Goal: Task Accomplishment & Management: Complete application form

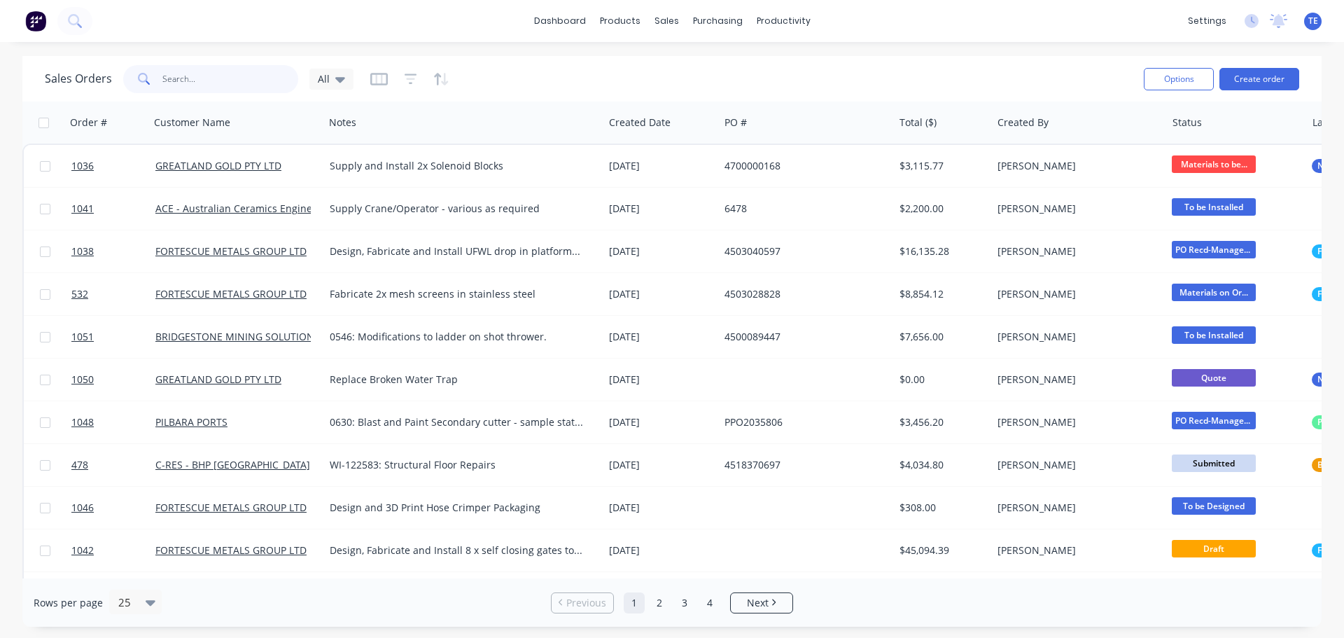
click at [196, 73] on input "text" at bounding box center [230, 79] width 136 height 28
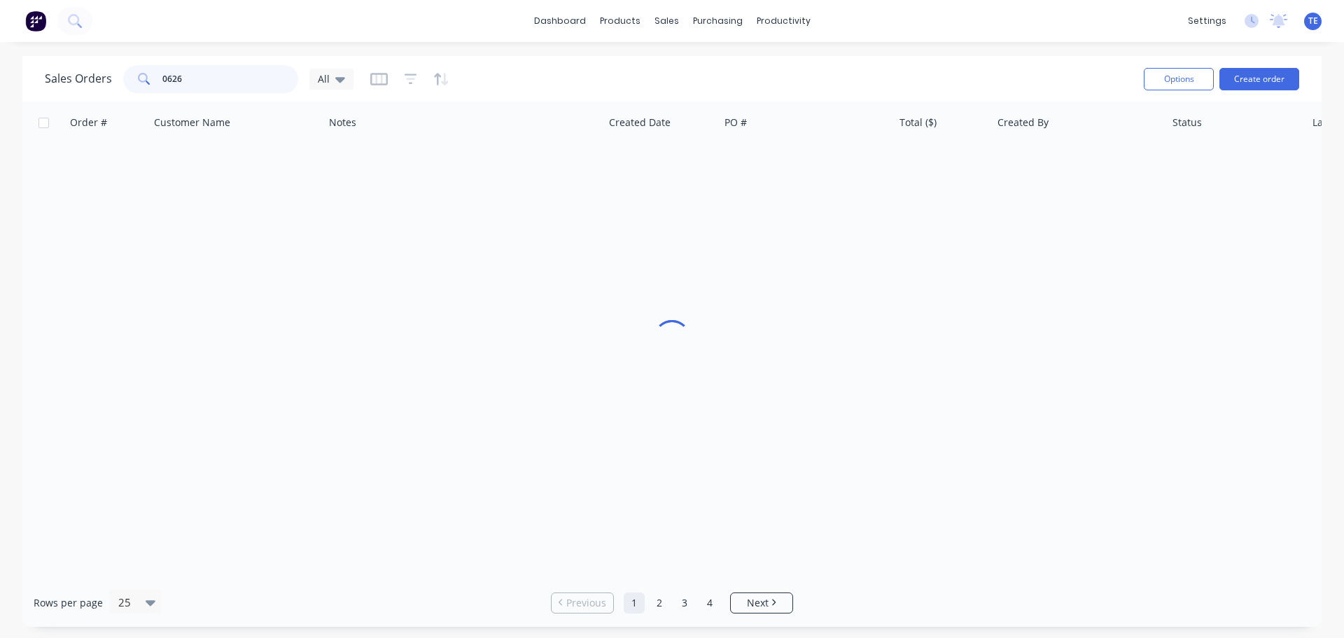
type input "0626"
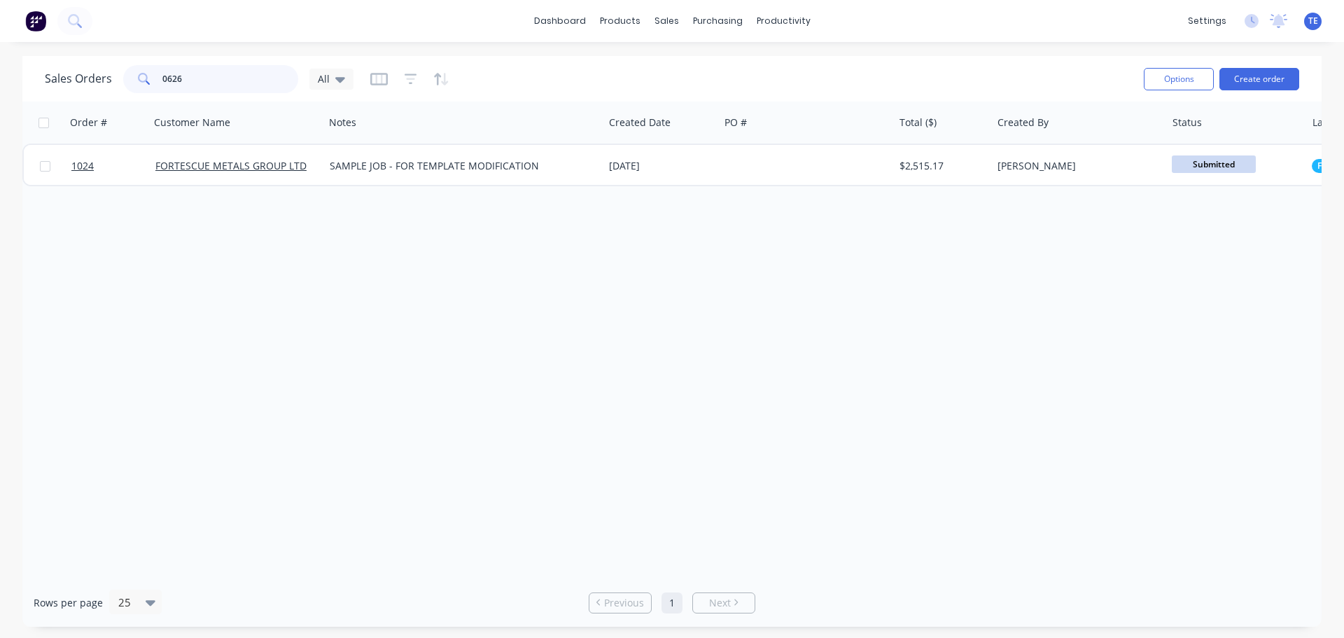
drag, startPoint x: 198, startPoint y: 80, endPoint x: 109, endPoint y: 79, distance: 88.9
click at [109, 80] on div "Sales Orders 0626 All" at bounding box center [199, 79] width 309 height 28
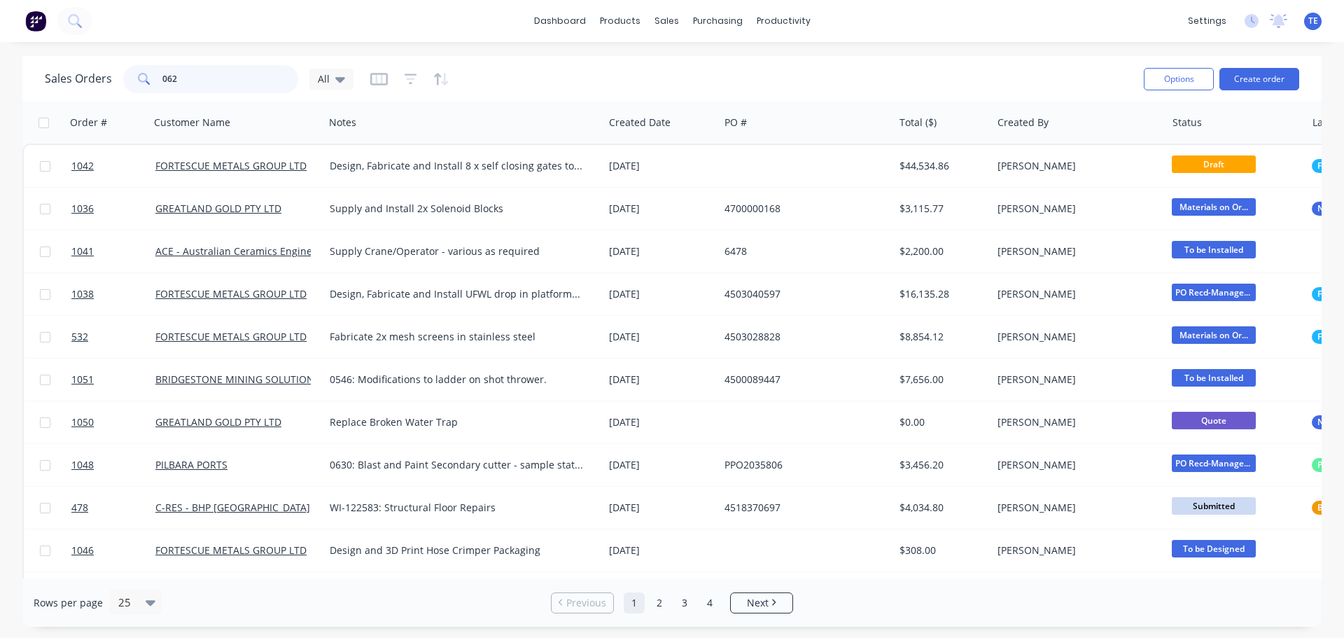
type input "0626"
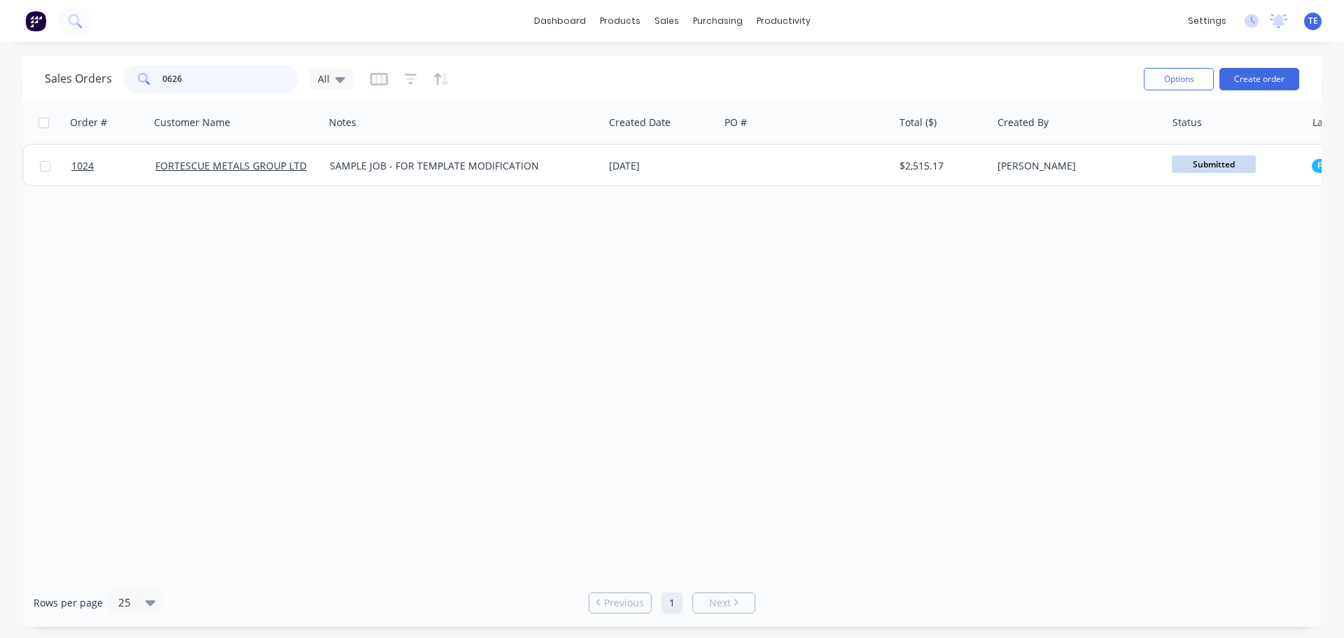
drag, startPoint x: 161, startPoint y: 87, endPoint x: 150, endPoint y: 87, distance: 11.2
click at [150, 87] on div "0626" at bounding box center [210, 79] width 175 height 28
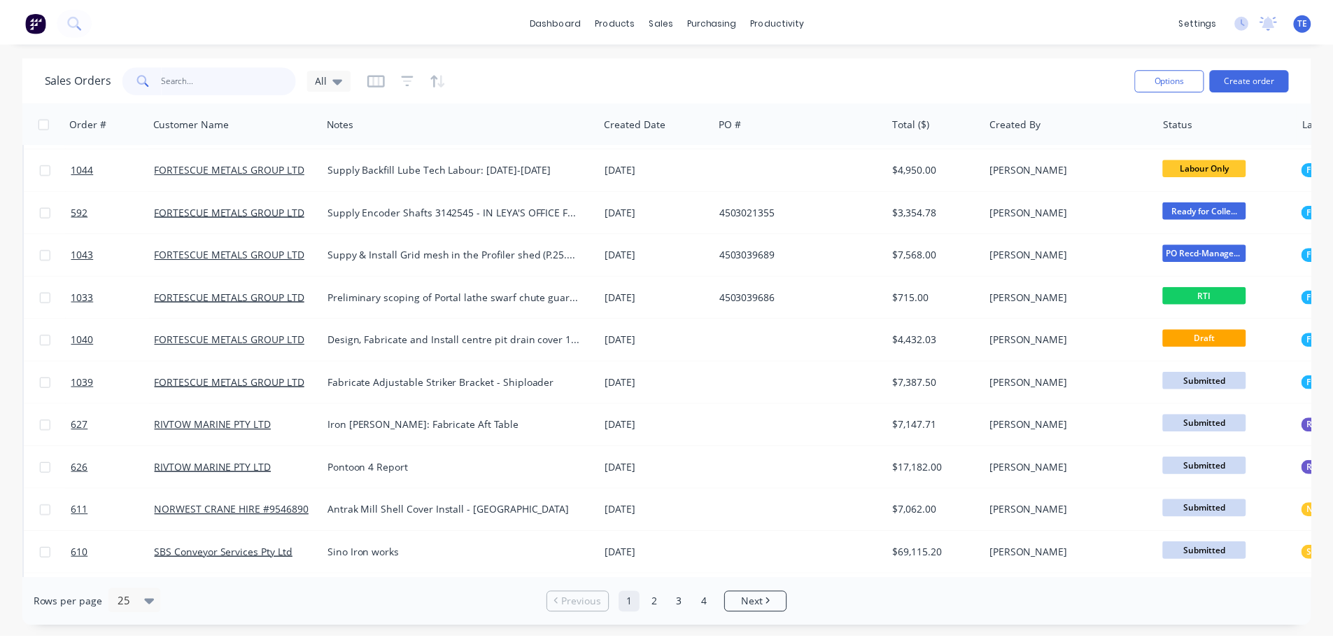
scroll to position [640, 0]
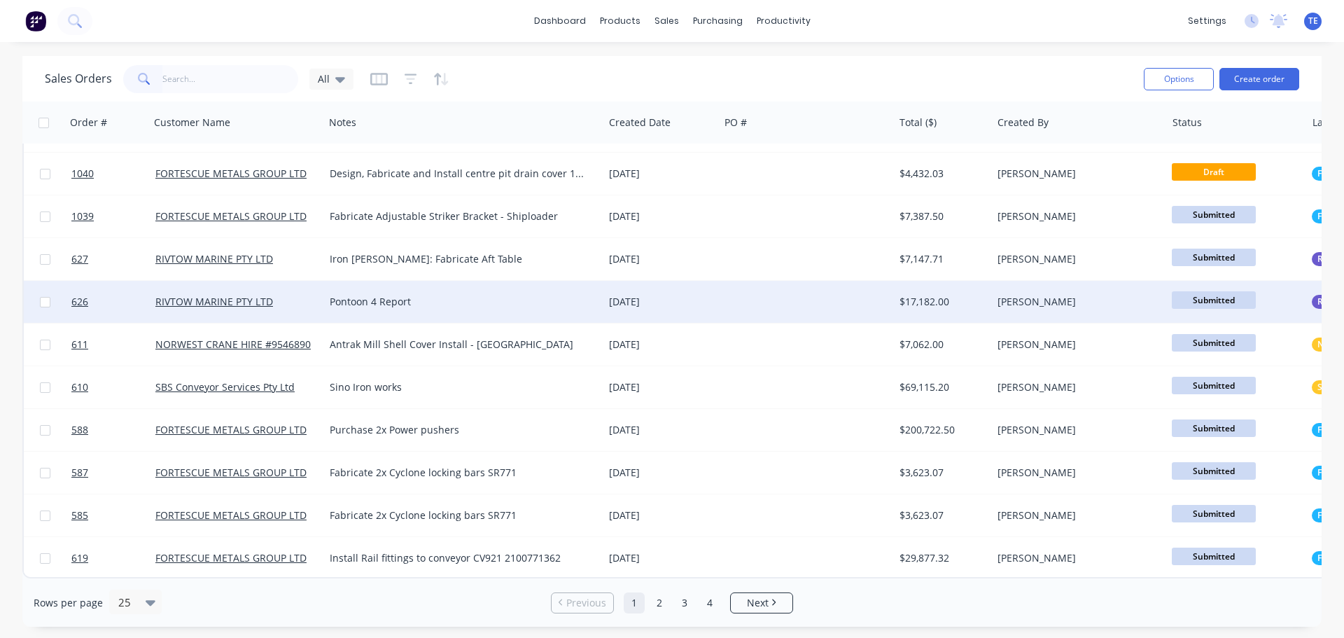
click at [464, 295] on div "Pontoon 4 Report" at bounding box center [457, 302] width 255 height 14
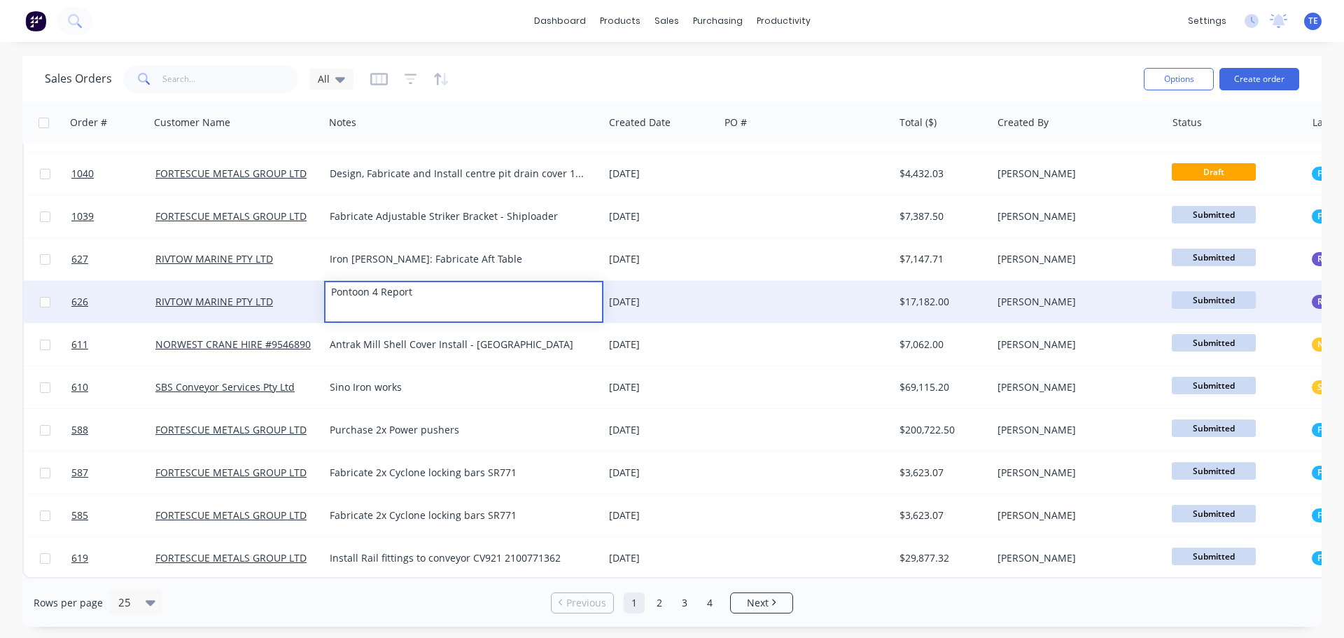
click at [653, 306] on div "[DATE]" at bounding box center [660, 302] width 115 height 42
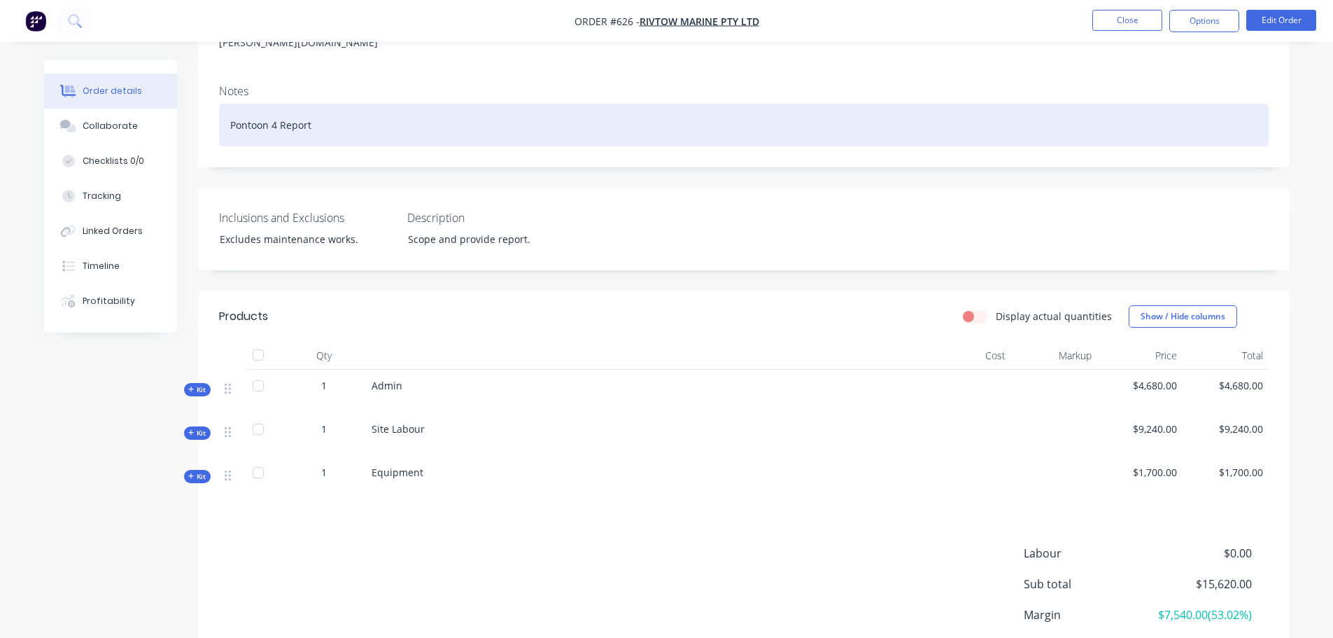
scroll to position [233, 0]
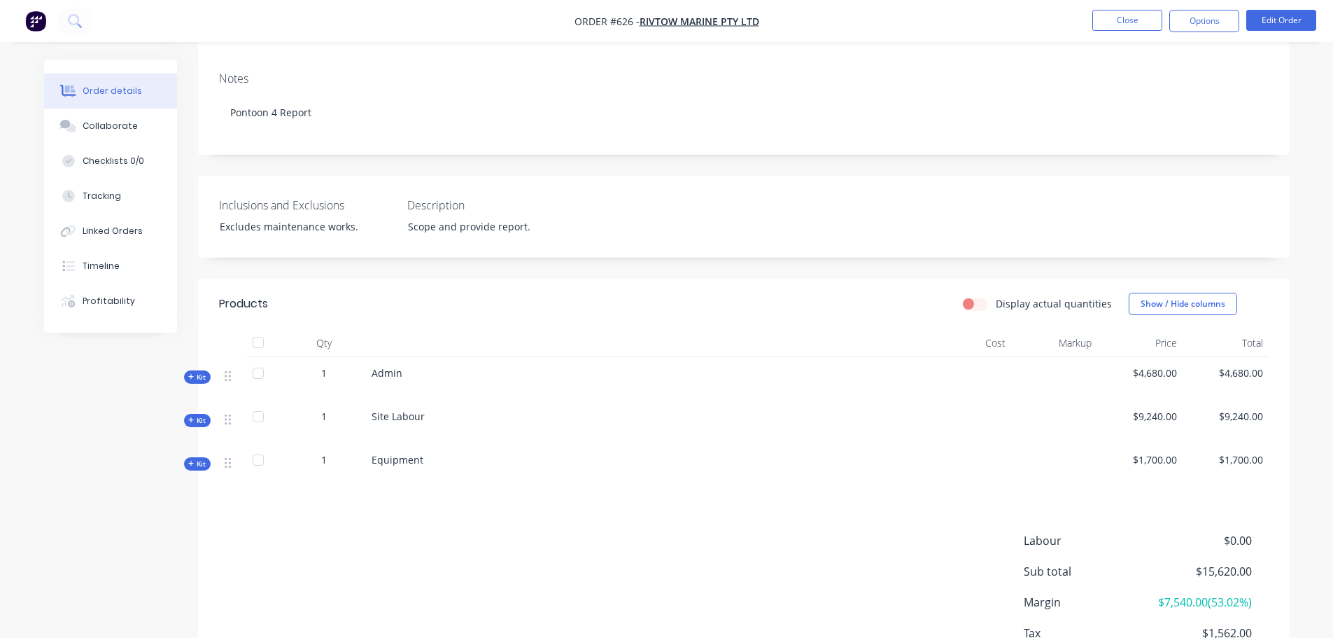
click at [199, 372] on span "Kit" at bounding box center [197, 377] width 18 height 10
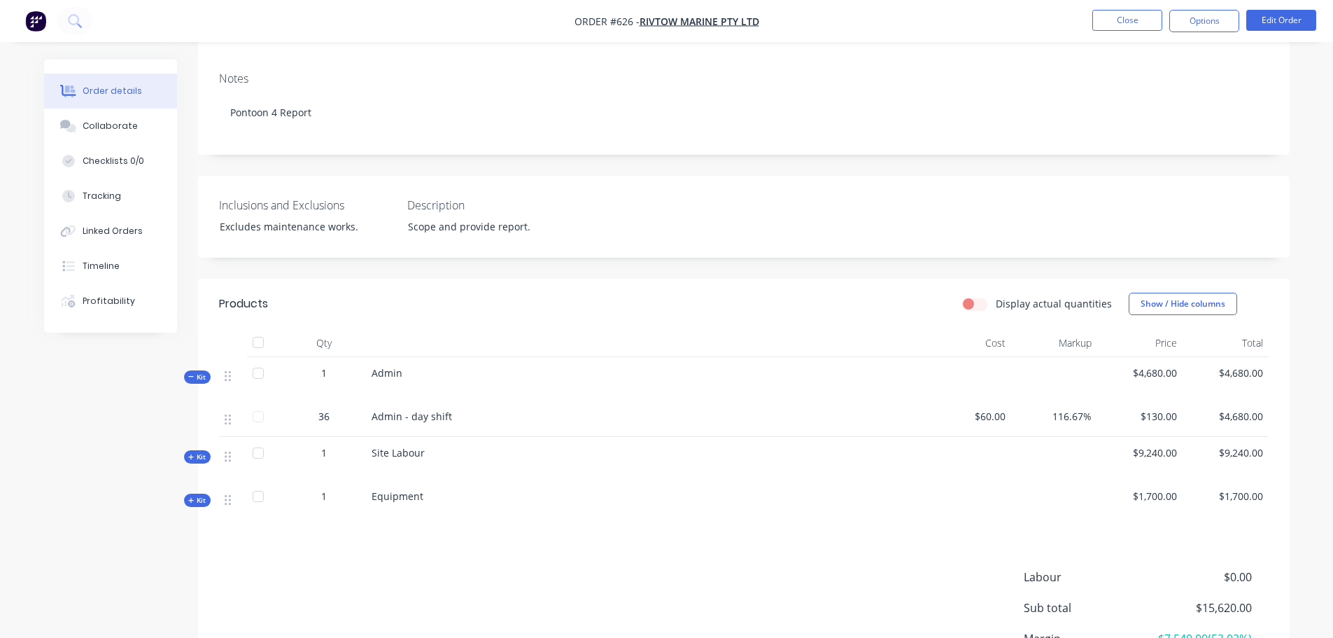
click at [197, 451] on span "Kit" at bounding box center [197, 456] width 18 height 10
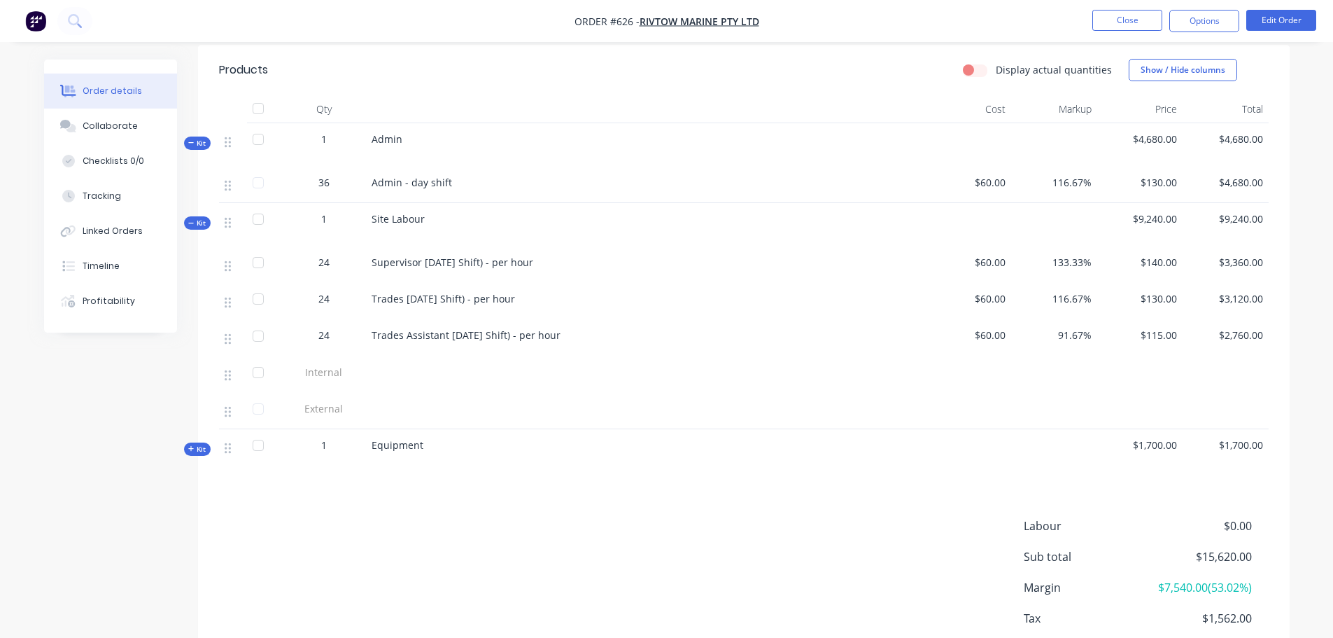
scroll to position [531, 0]
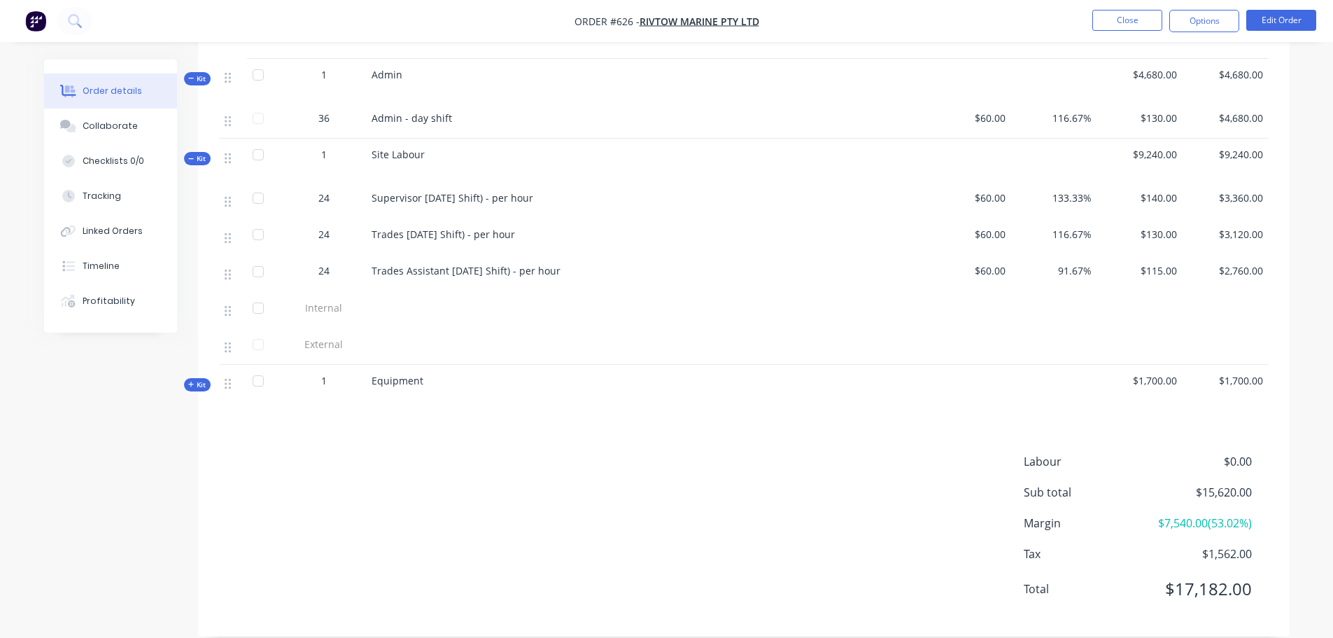
click at [190, 381] on icon at bounding box center [191, 384] width 6 height 7
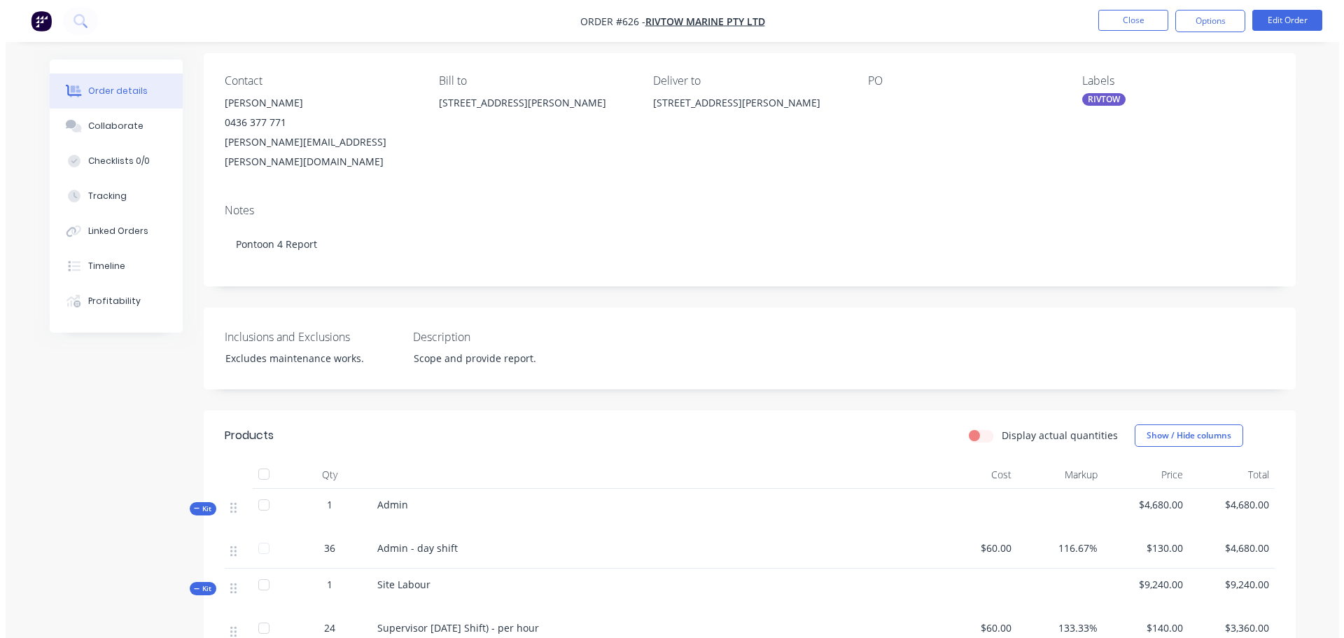
scroll to position [0, 0]
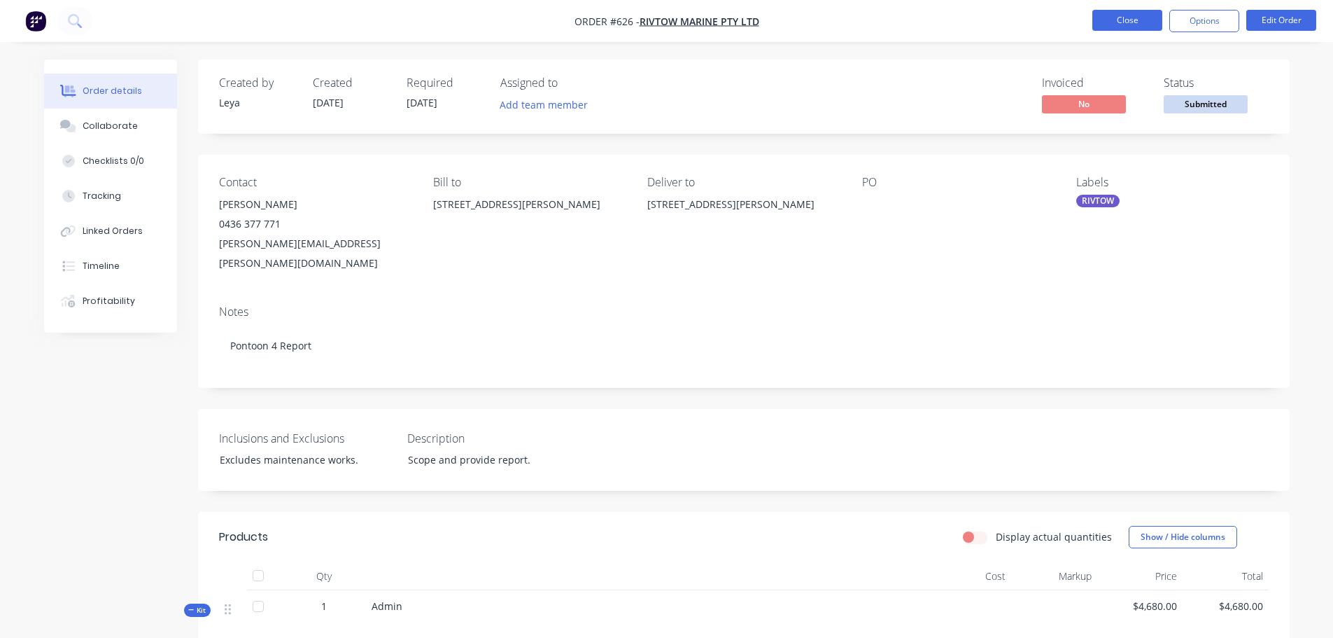
click at [1135, 20] on button "Close" at bounding box center [1128, 20] width 70 height 21
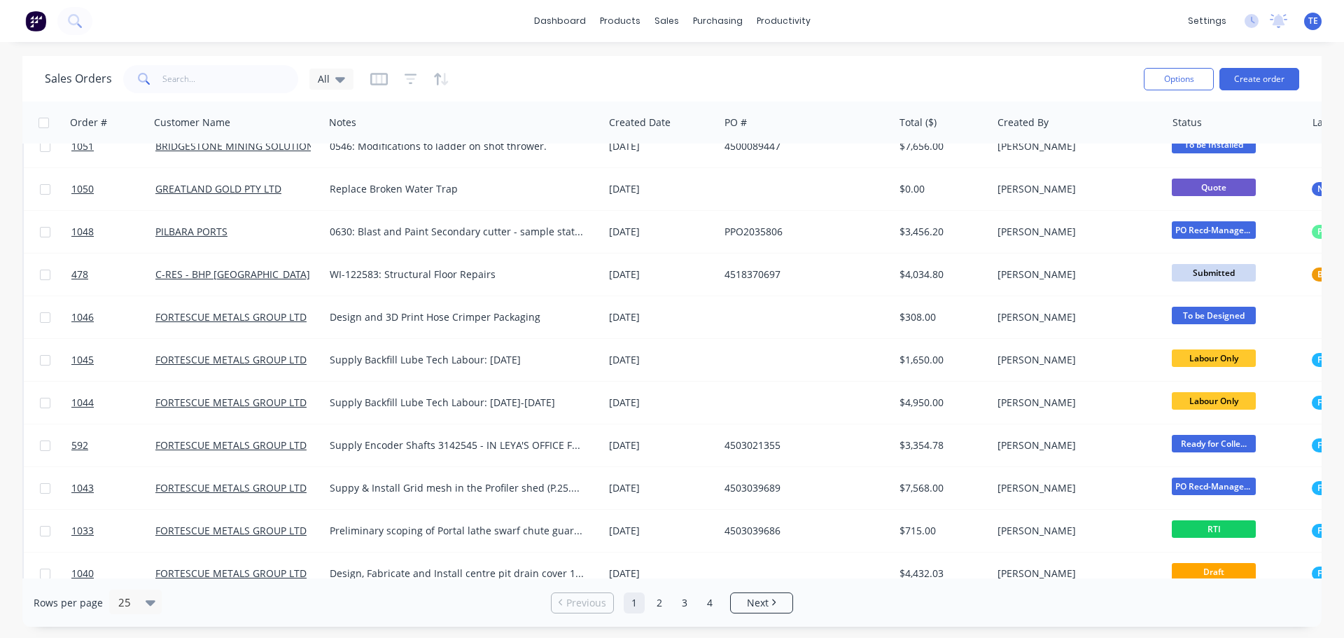
scroll to position [467, 0]
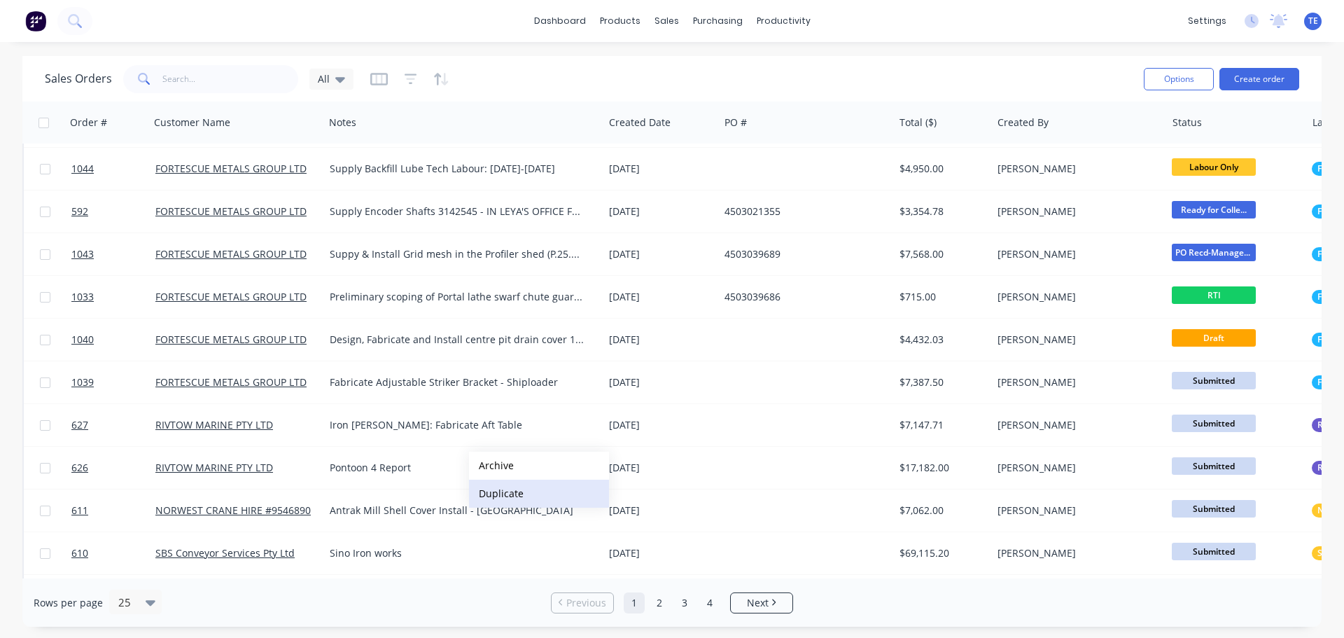
click at [515, 497] on button "Duplicate" at bounding box center [539, 493] width 140 height 28
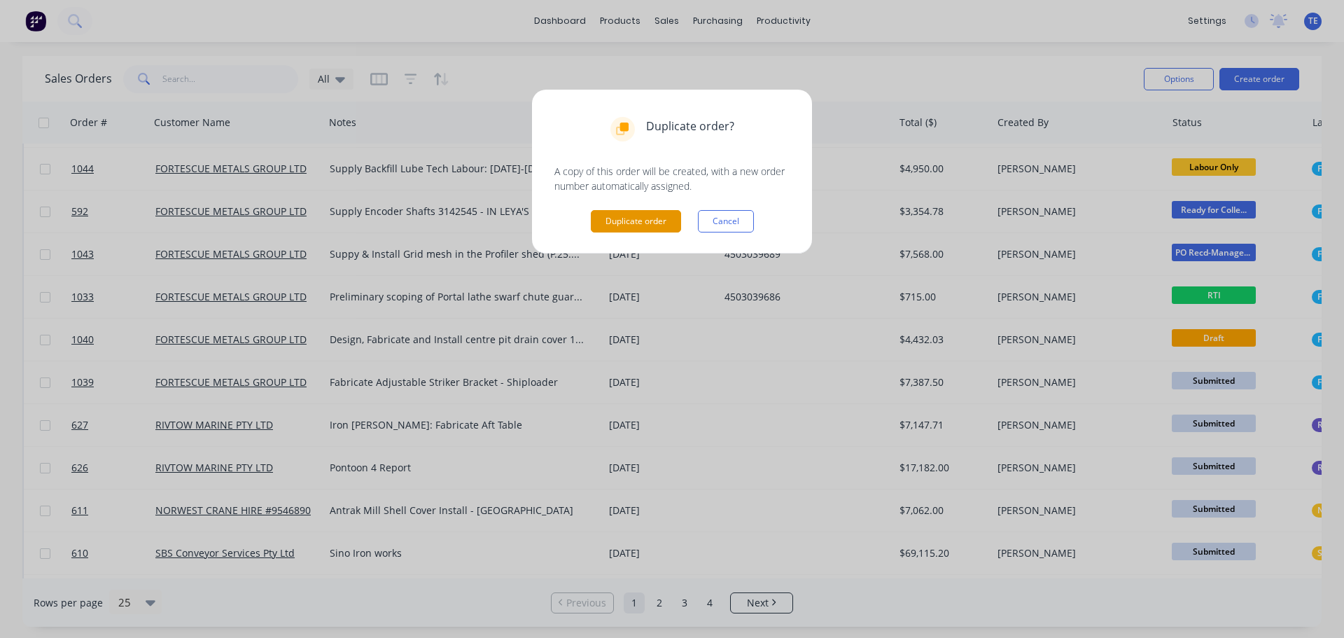
click at [633, 221] on button "Duplicate order" at bounding box center [636, 221] width 90 height 22
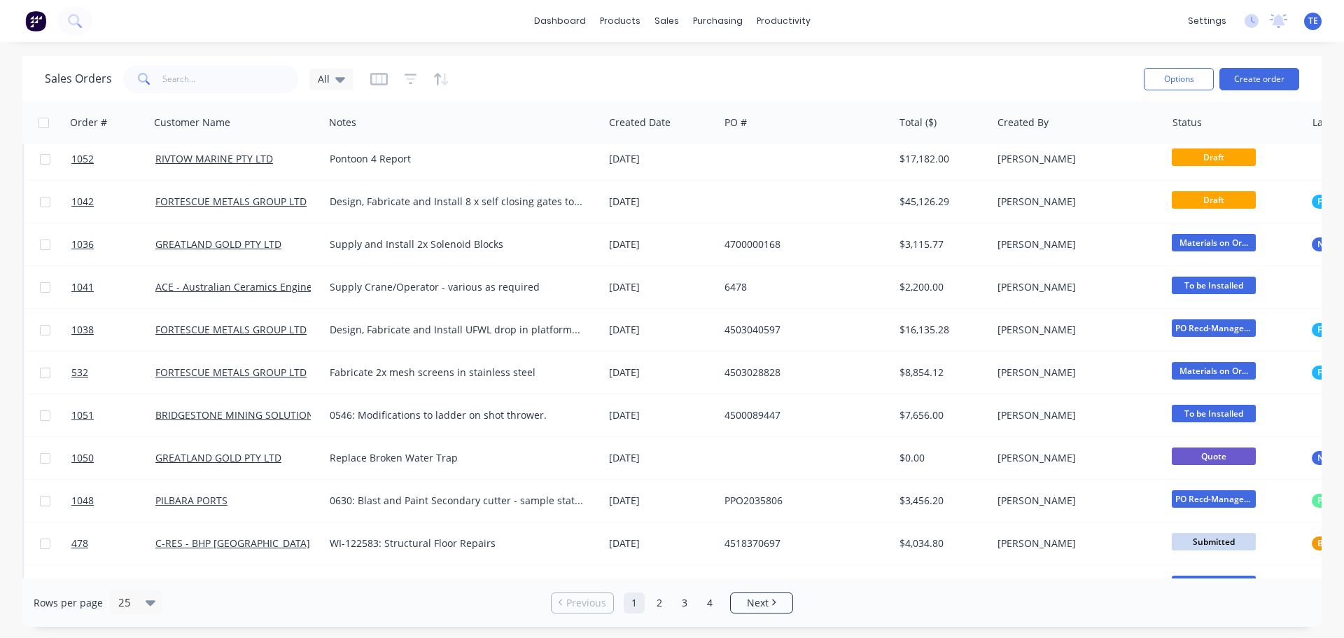
scroll to position [0, 0]
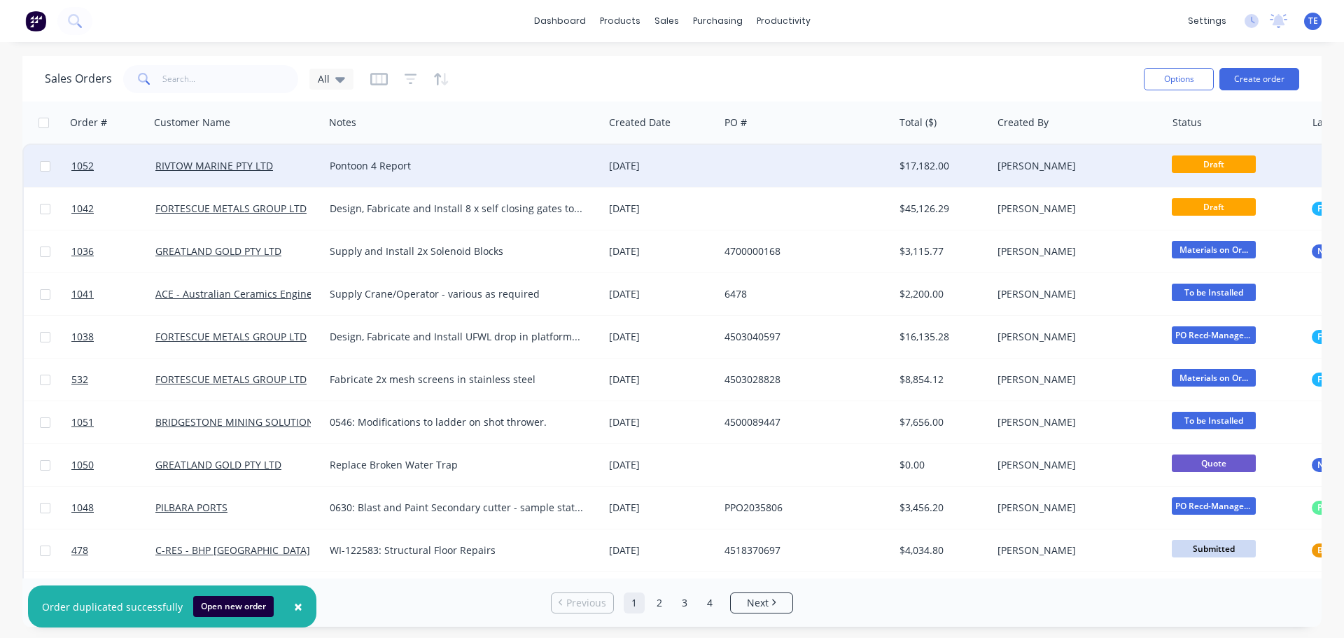
click at [374, 163] on div "Pontoon 4 Report" at bounding box center [457, 166] width 255 height 14
click at [378, 154] on div "Pontoon 4 Report" at bounding box center [463, 156] width 276 height 20
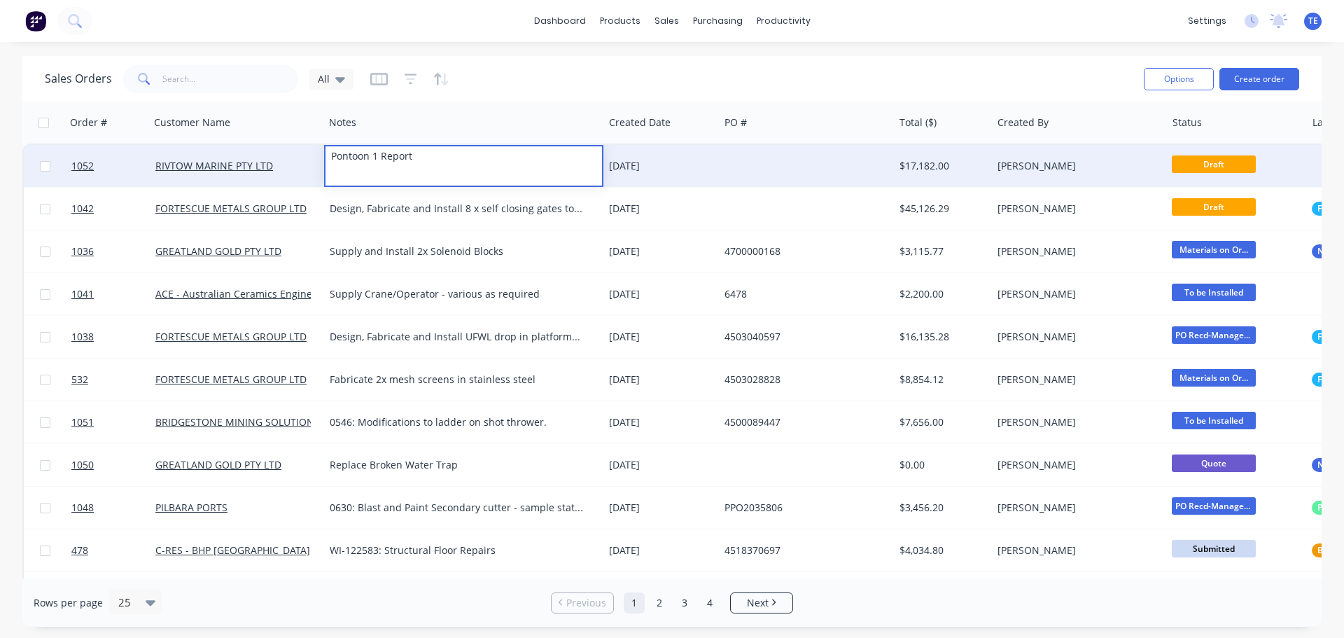
click at [712, 168] on div "[DATE]" at bounding box center [661, 166] width 104 height 14
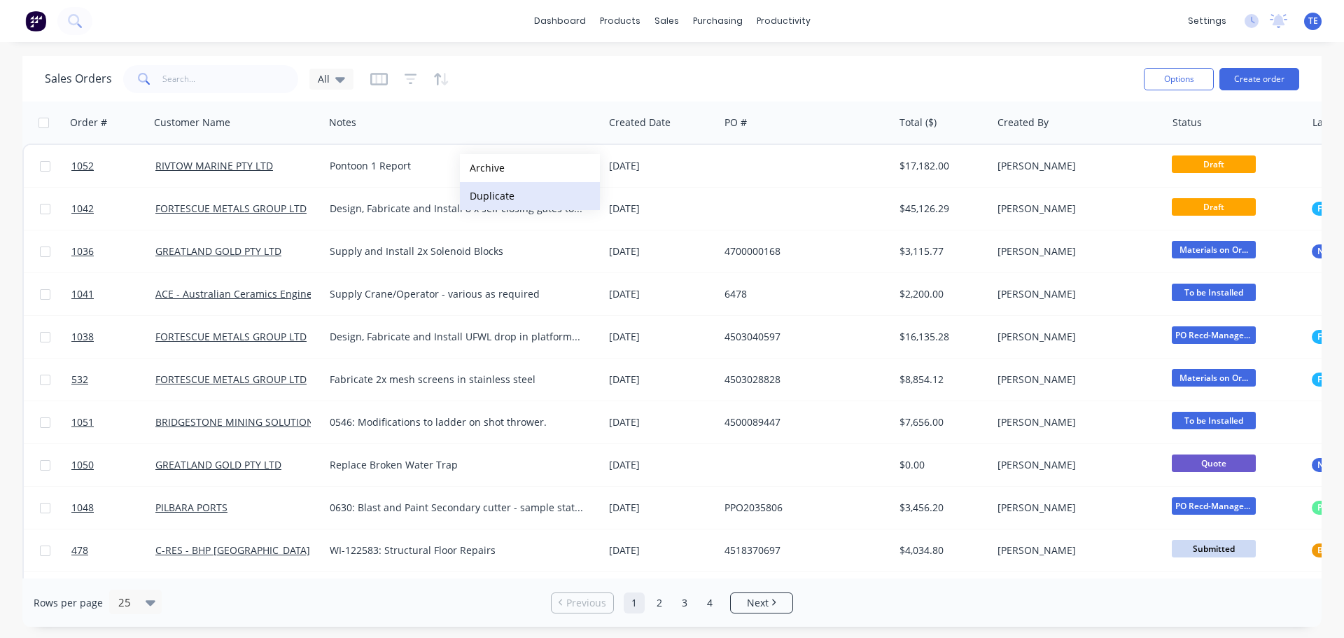
click at [498, 193] on button "Duplicate" at bounding box center [530, 196] width 140 height 28
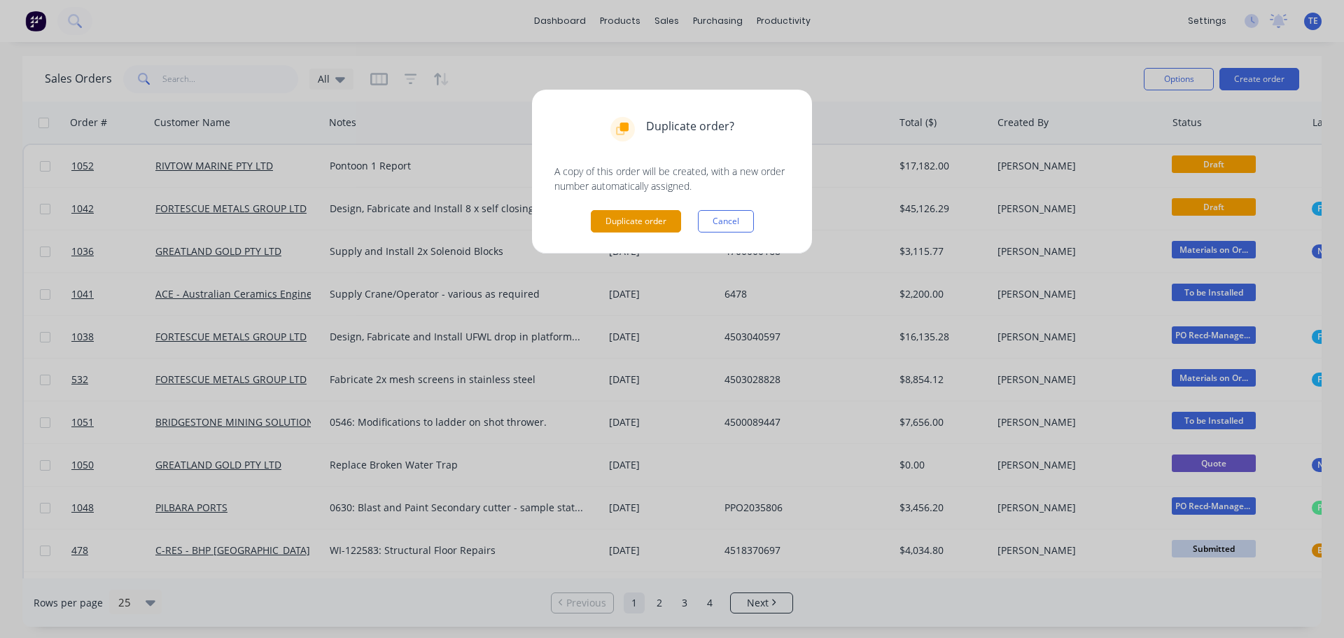
click at [605, 220] on button "Duplicate order" at bounding box center [636, 221] width 90 height 22
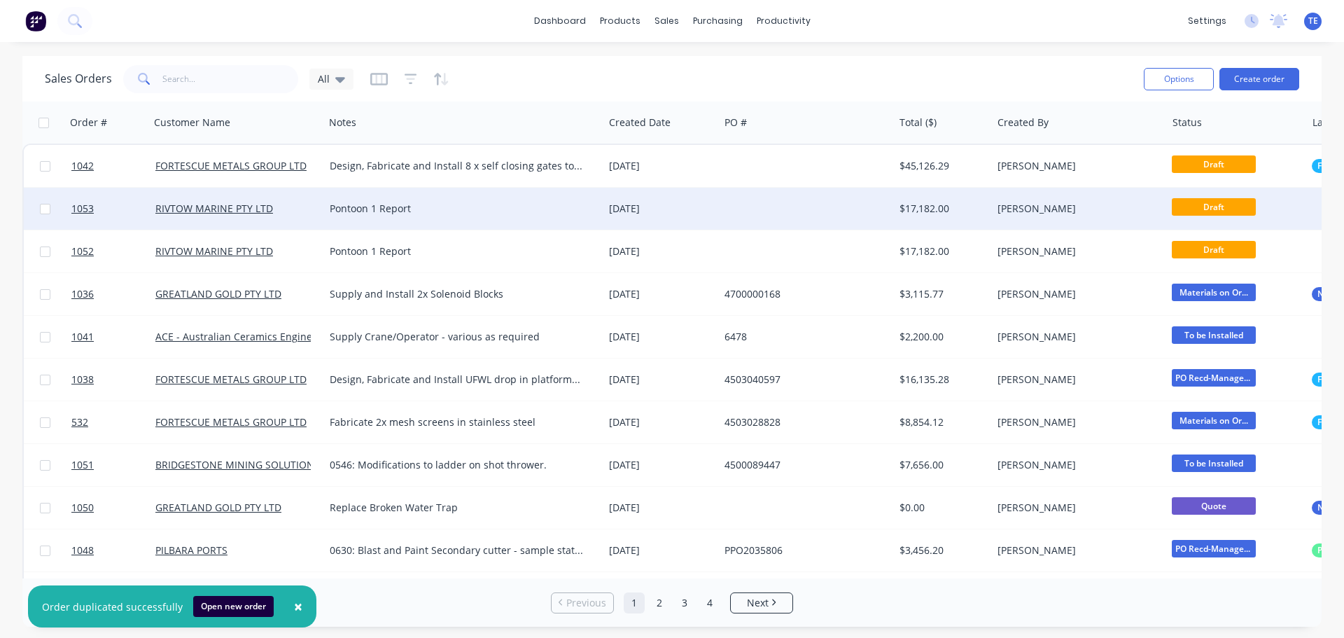
click at [380, 207] on div "Pontoon 1 Report" at bounding box center [457, 209] width 255 height 14
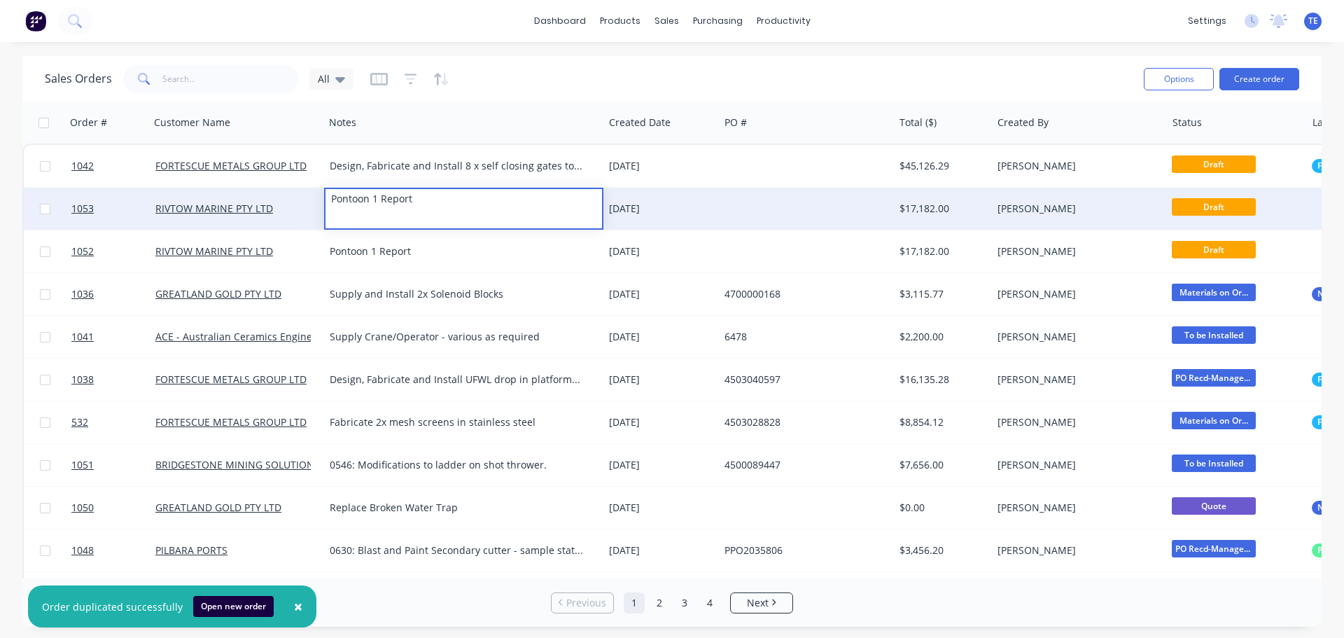
click at [379, 199] on div "Pontoon 1 Report" at bounding box center [463, 199] width 276 height 20
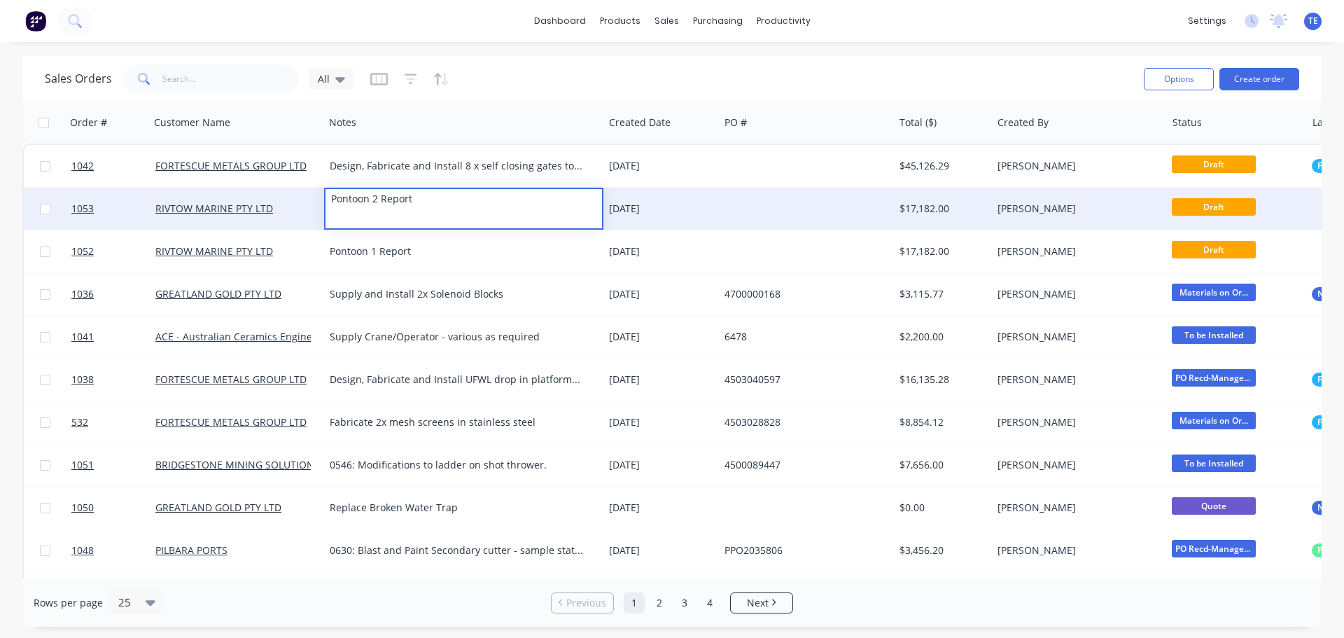
click at [747, 214] on div at bounding box center [806, 209] width 175 height 42
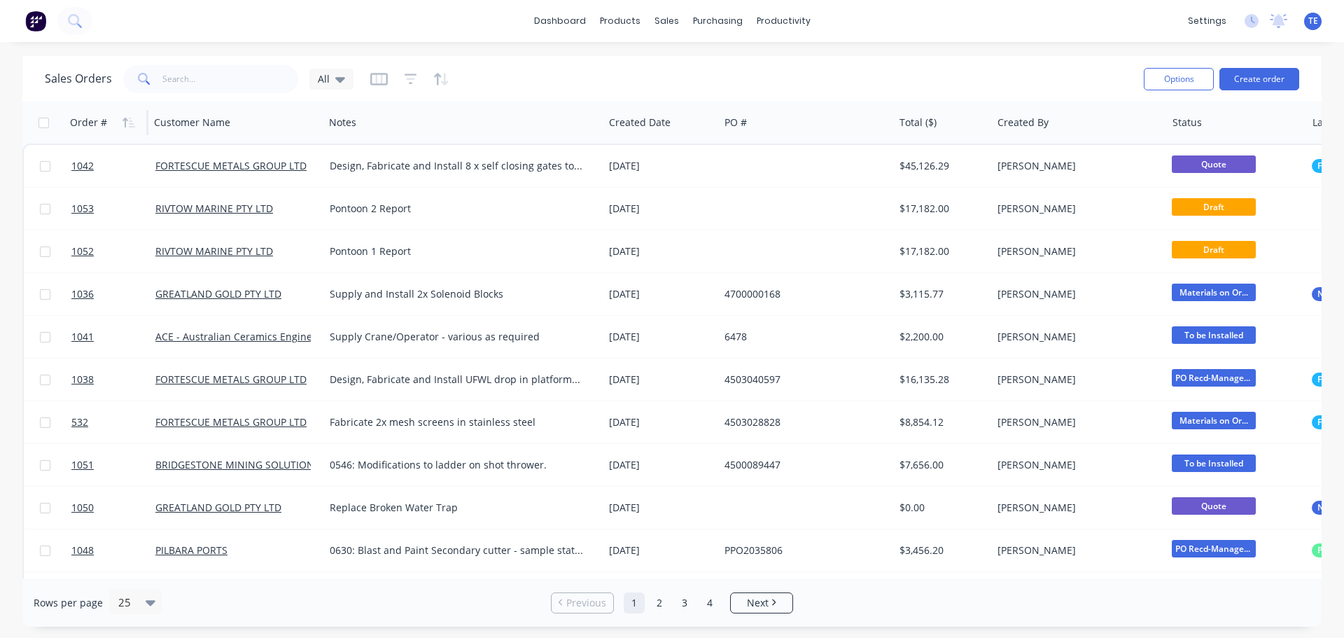
click at [92, 124] on div "Order #" at bounding box center [88, 122] width 37 height 14
click at [127, 118] on icon "button" at bounding box center [128, 122] width 13 height 11
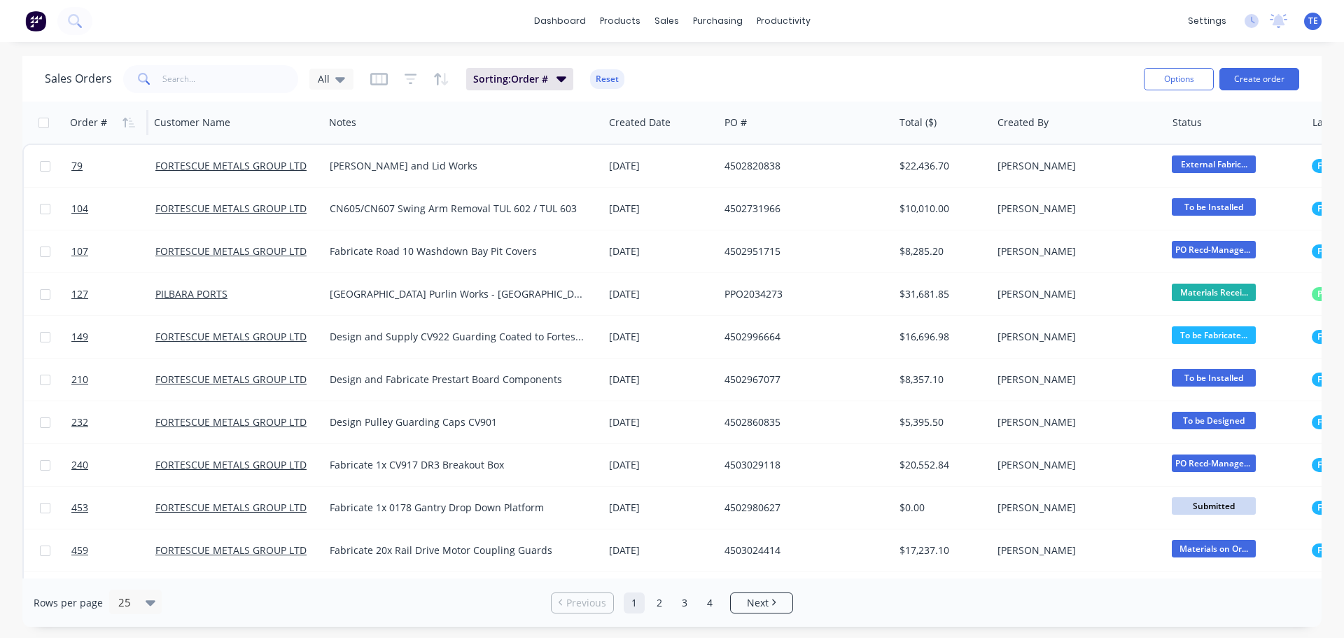
click at [127, 118] on icon "button" at bounding box center [128, 122] width 13 height 11
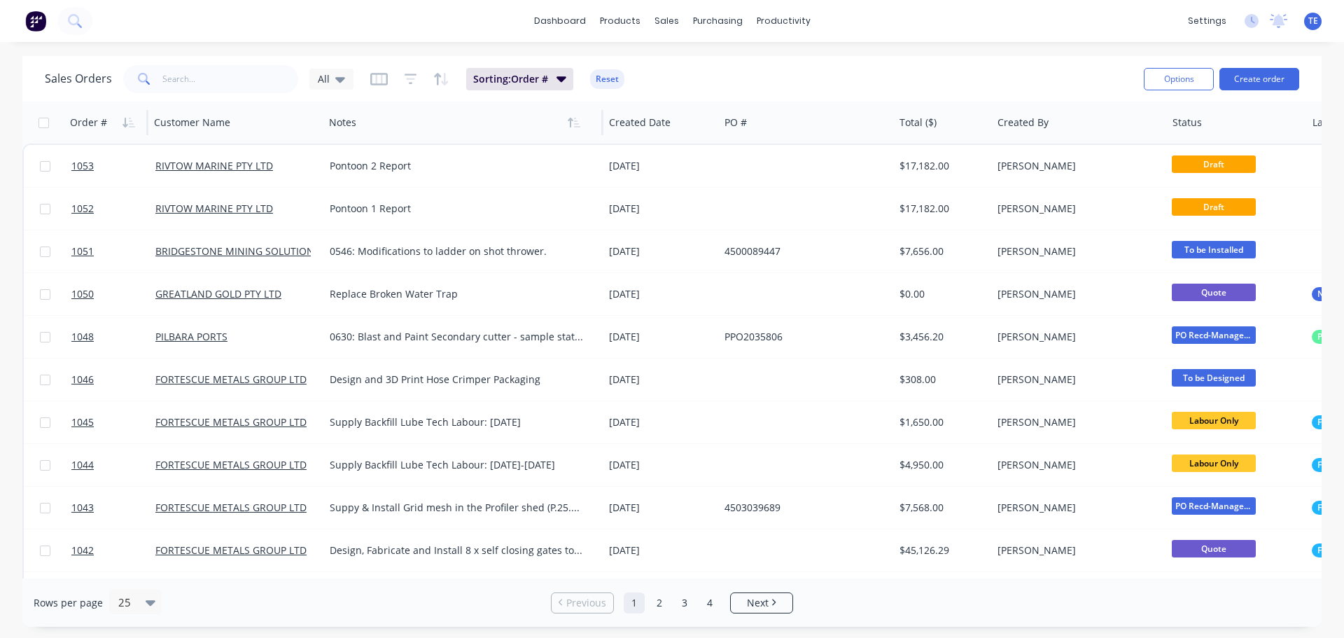
click at [499, 115] on div at bounding box center [456, 122] width 255 height 28
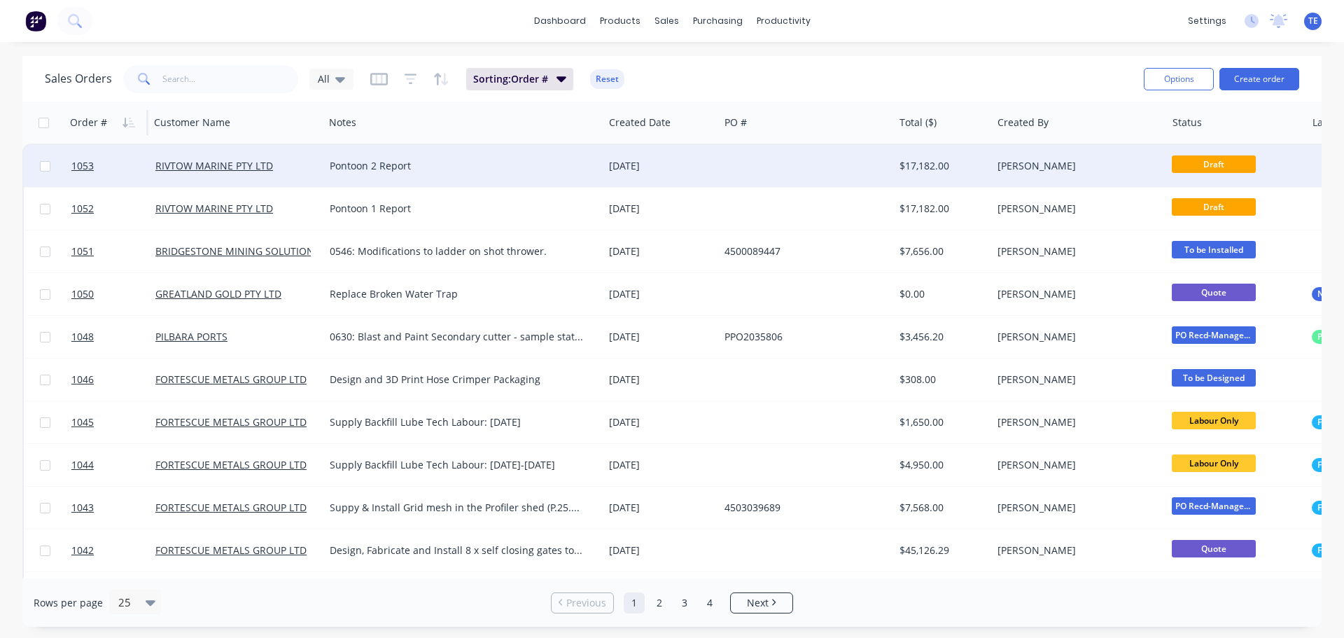
click at [475, 164] on div "Pontoon 2 Report" at bounding box center [457, 166] width 255 height 14
click at [722, 162] on div at bounding box center [806, 166] width 175 height 42
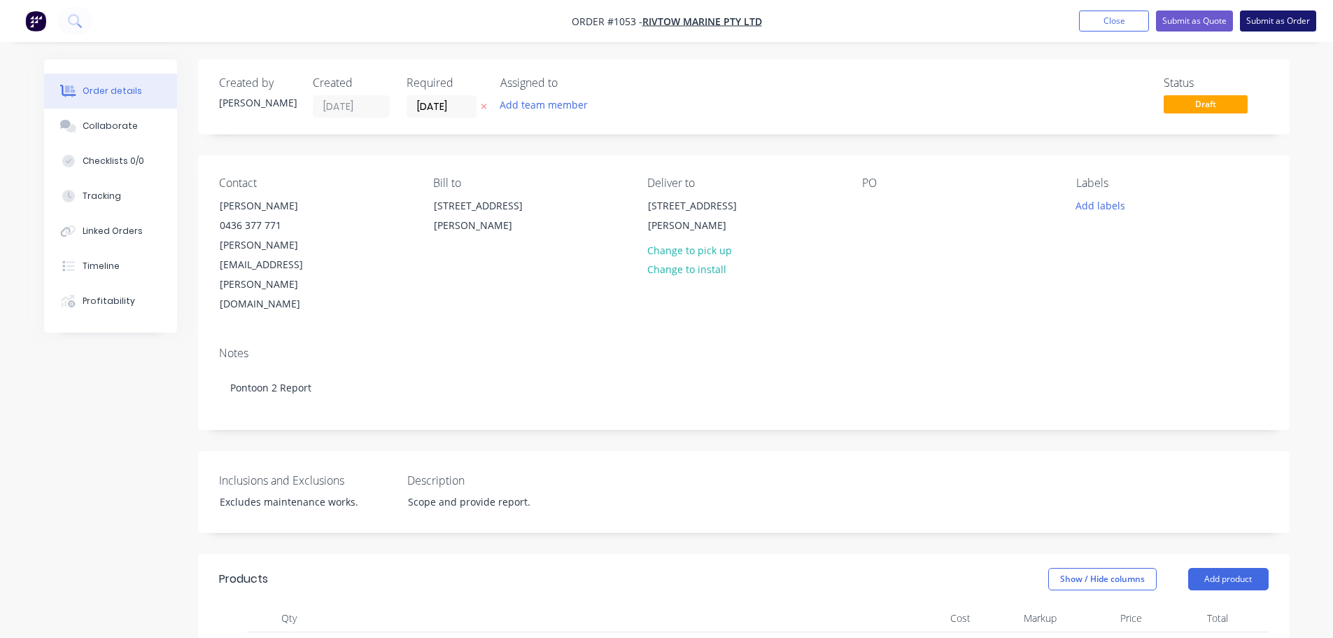
click at [1260, 20] on button "Submit as Order" at bounding box center [1278, 20] width 76 height 21
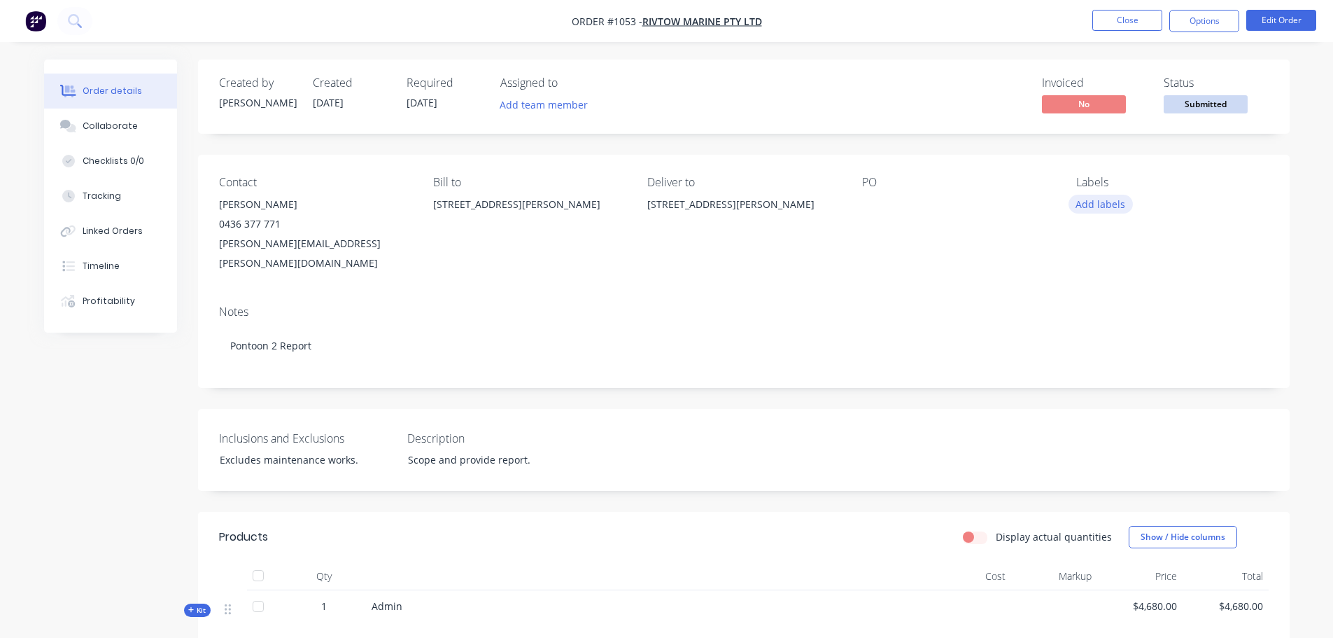
click at [1102, 205] on button "Add labels" at bounding box center [1101, 204] width 64 height 19
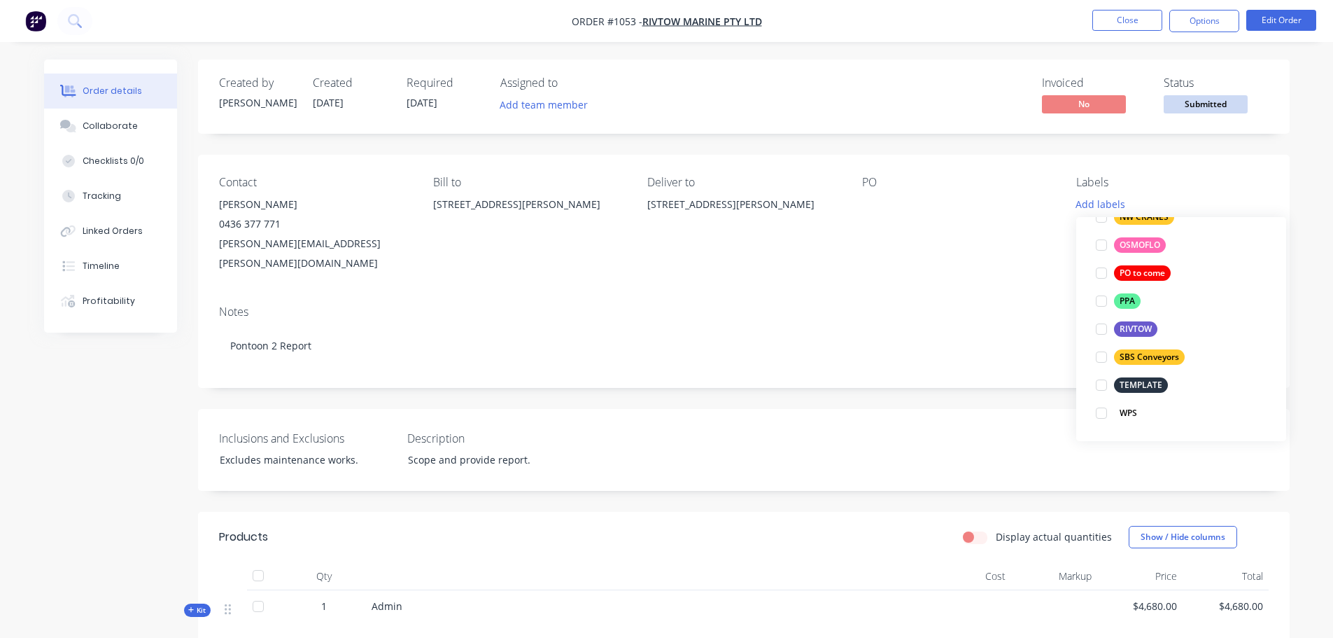
scroll to position [217, 0]
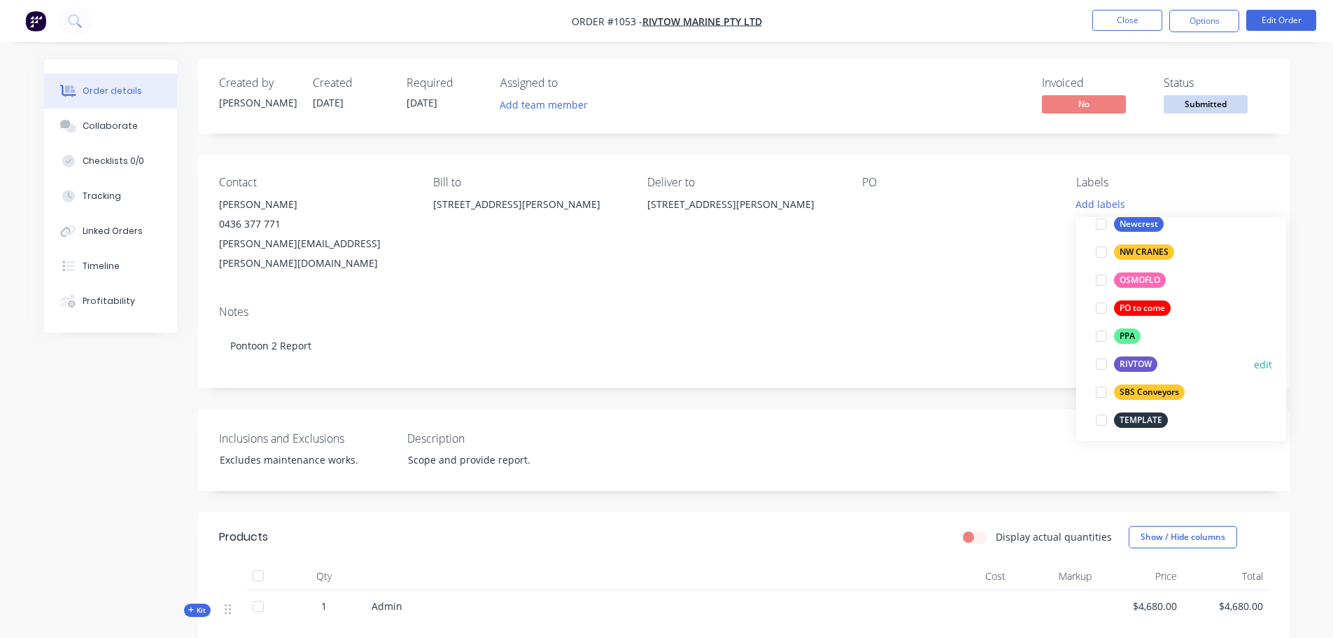
click at [1102, 362] on div at bounding box center [1102, 364] width 28 height 28
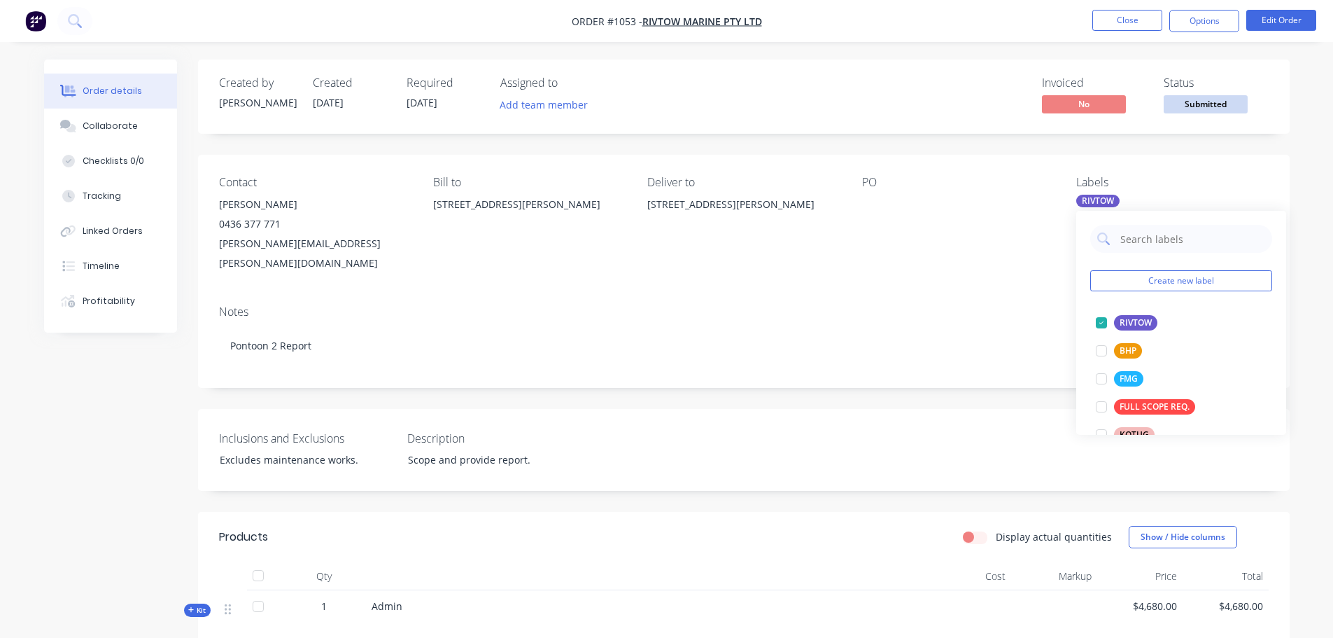
click at [1003, 264] on div "Contact [PERSON_NAME] 0436 377 771 [PERSON_NAME][EMAIL_ADDRESS][PERSON_NAME][DO…" at bounding box center [744, 224] width 1092 height 139
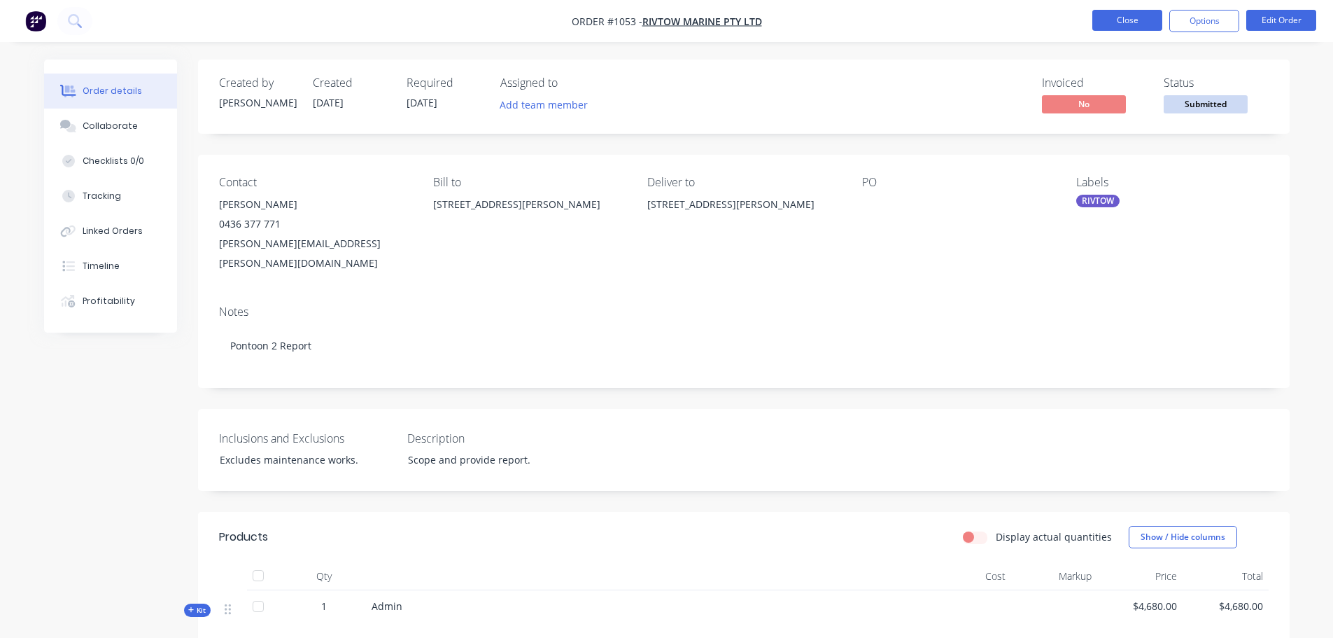
click at [1123, 22] on button "Close" at bounding box center [1128, 20] width 70 height 21
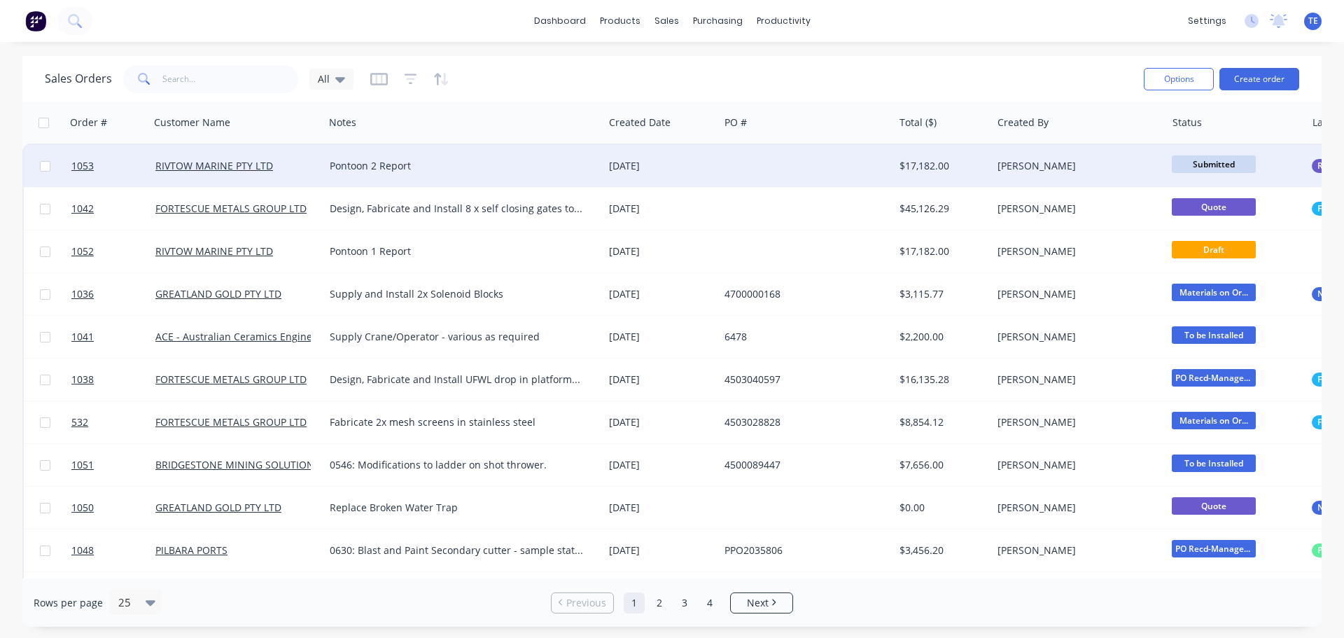
click at [503, 167] on div "Pontoon 2 Report" at bounding box center [457, 166] width 255 height 14
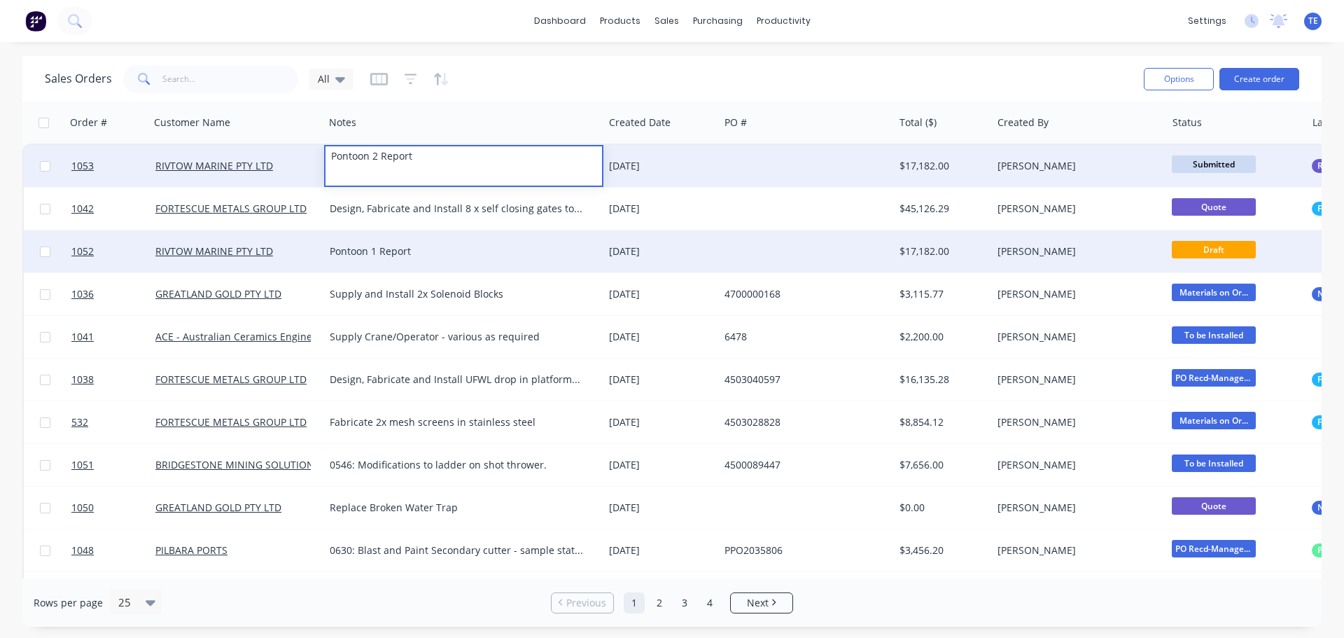
click at [485, 245] on div "Pontoon 1 Report" at bounding box center [457, 251] width 255 height 14
click at [583, 249] on div "Pontoon 1 Report" at bounding box center [457, 251] width 255 height 14
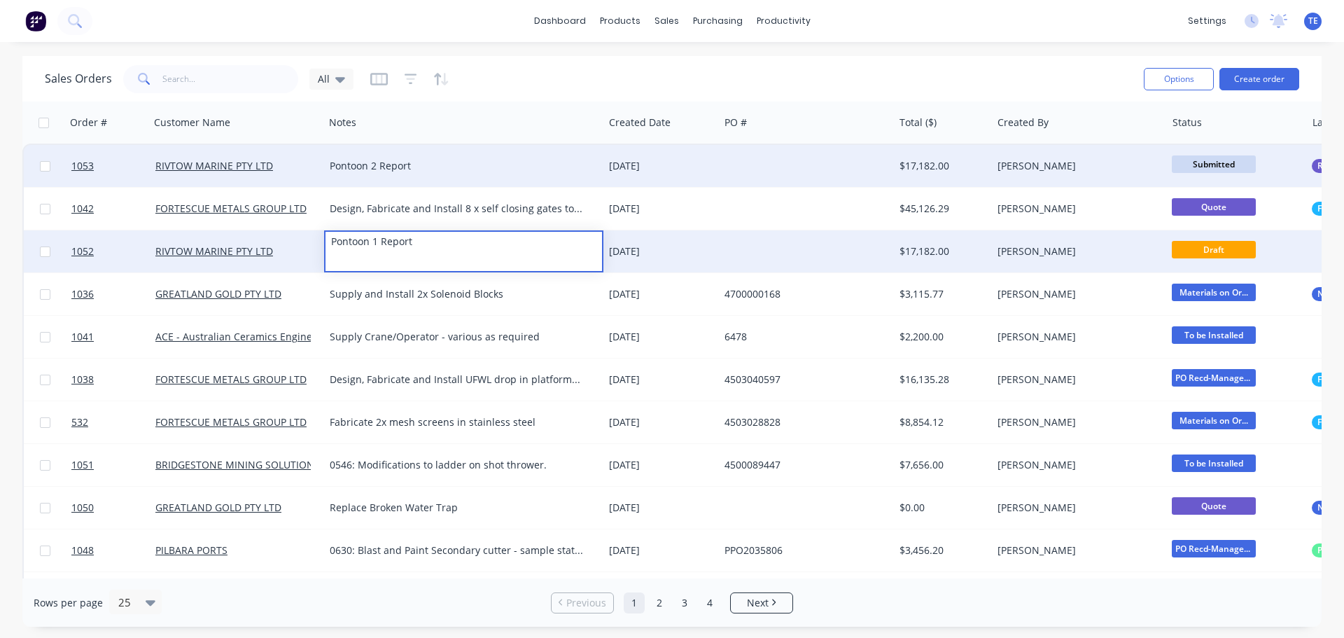
click at [699, 245] on div "[DATE]" at bounding box center [661, 251] width 104 height 14
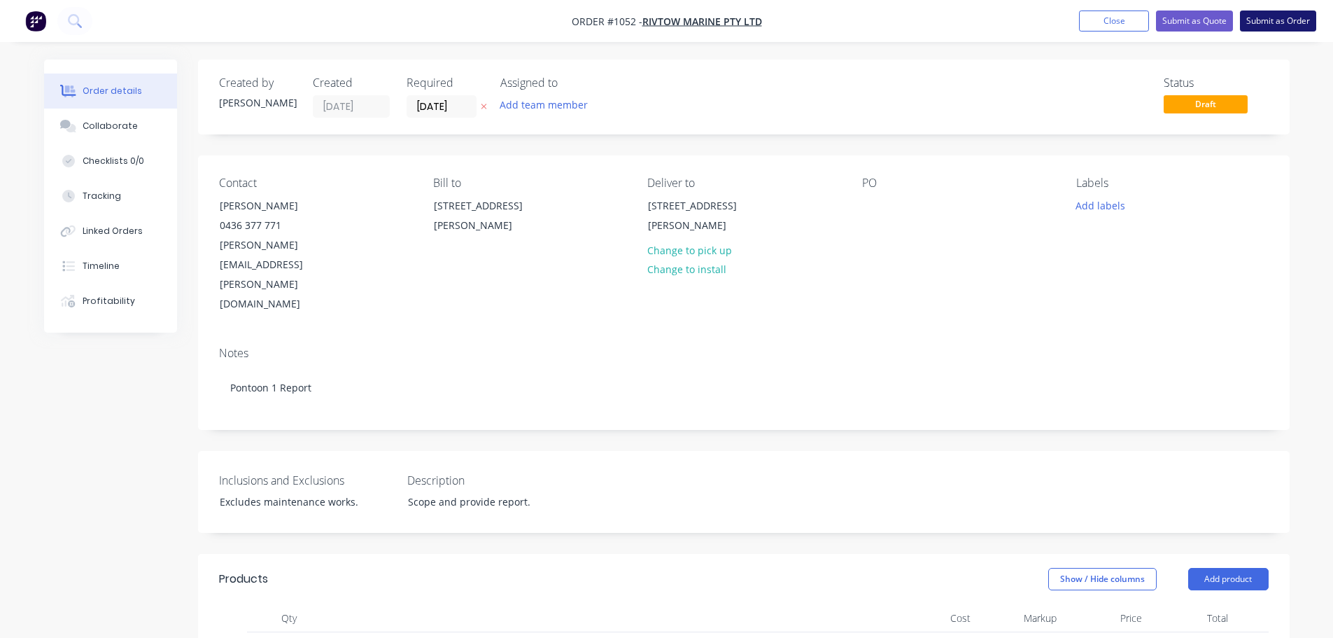
click at [1269, 18] on button "Submit as Order" at bounding box center [1278, 20] width 76 height 21
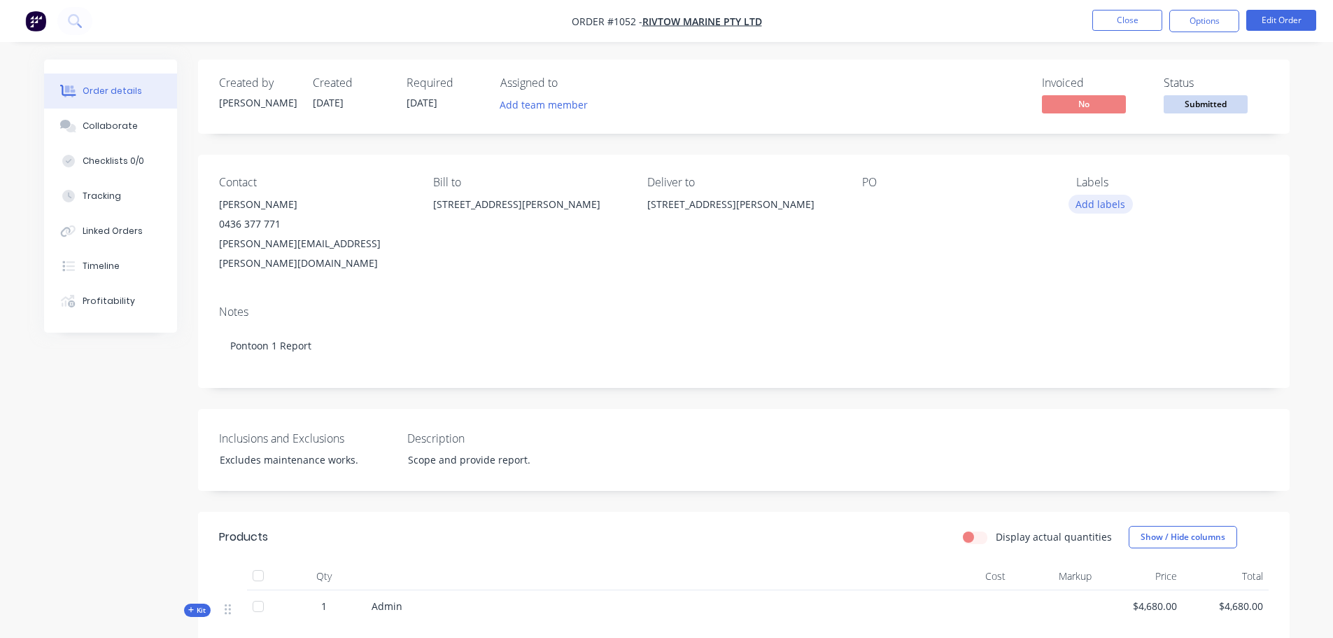
click at [1111, 211] on button "Add labels" at bounding box center [1101, 204] width 64 height 19
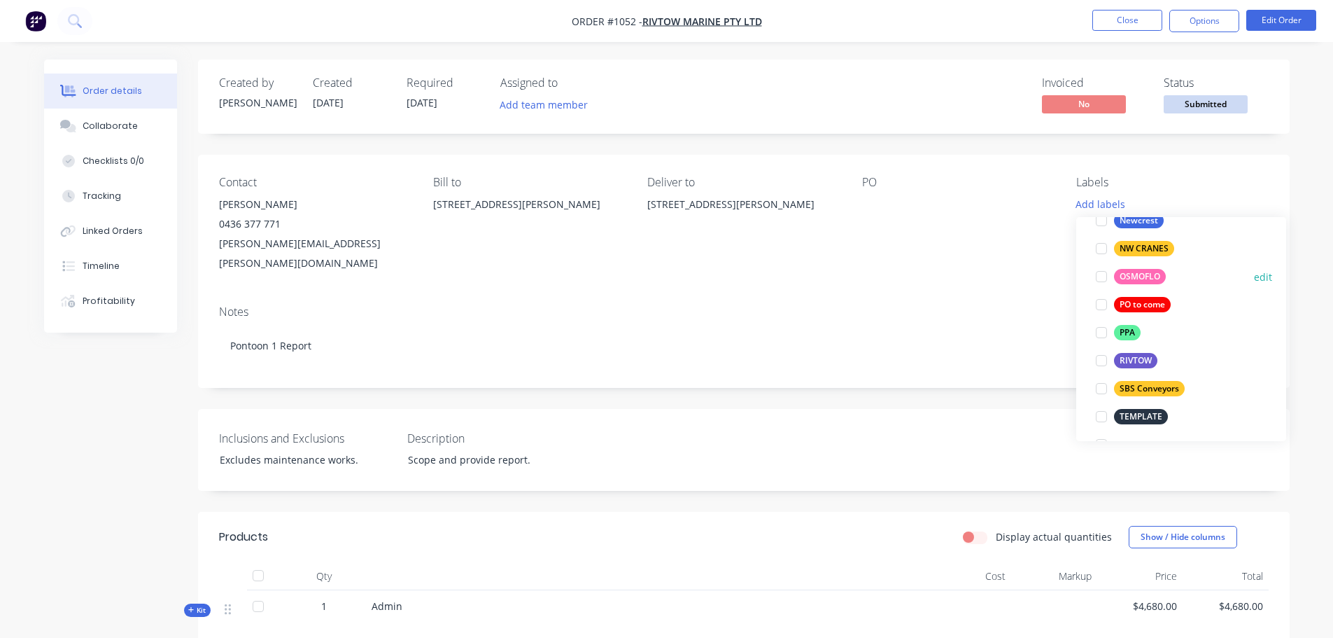
scroll to position [233, 0]
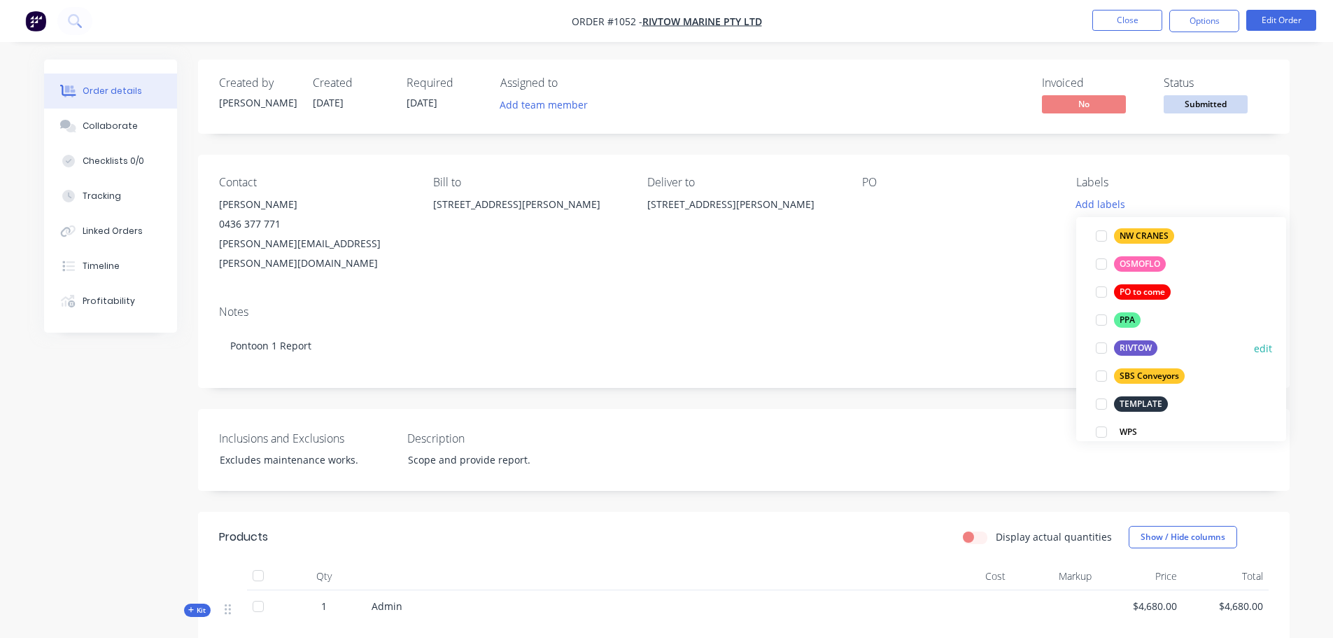
click at [1101, 347] on div at bounding box center [1102, 348] width 28 height 28
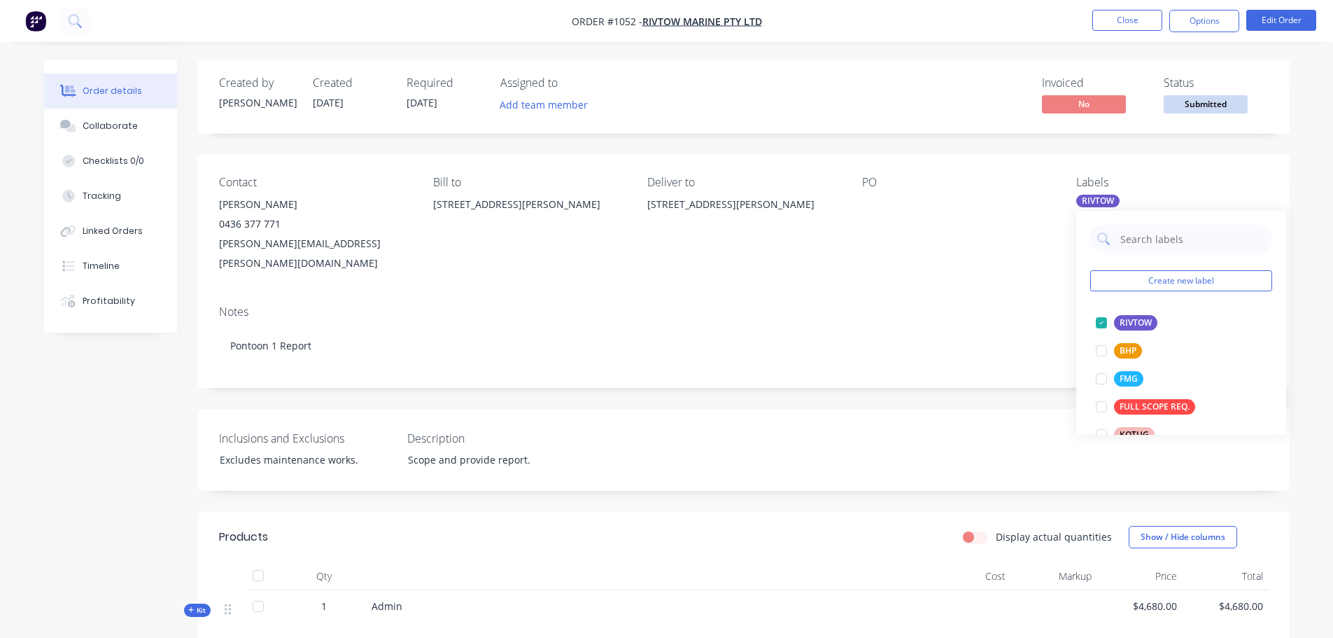
click at [1004, 155] on div "Contact [PERSON_NAME] 0436 377 771 [PERSON_NAME][EMAIL_ADDRESS][PERSON_NAME][DO…" at bounding box center [744, 224] width 1092 height 139
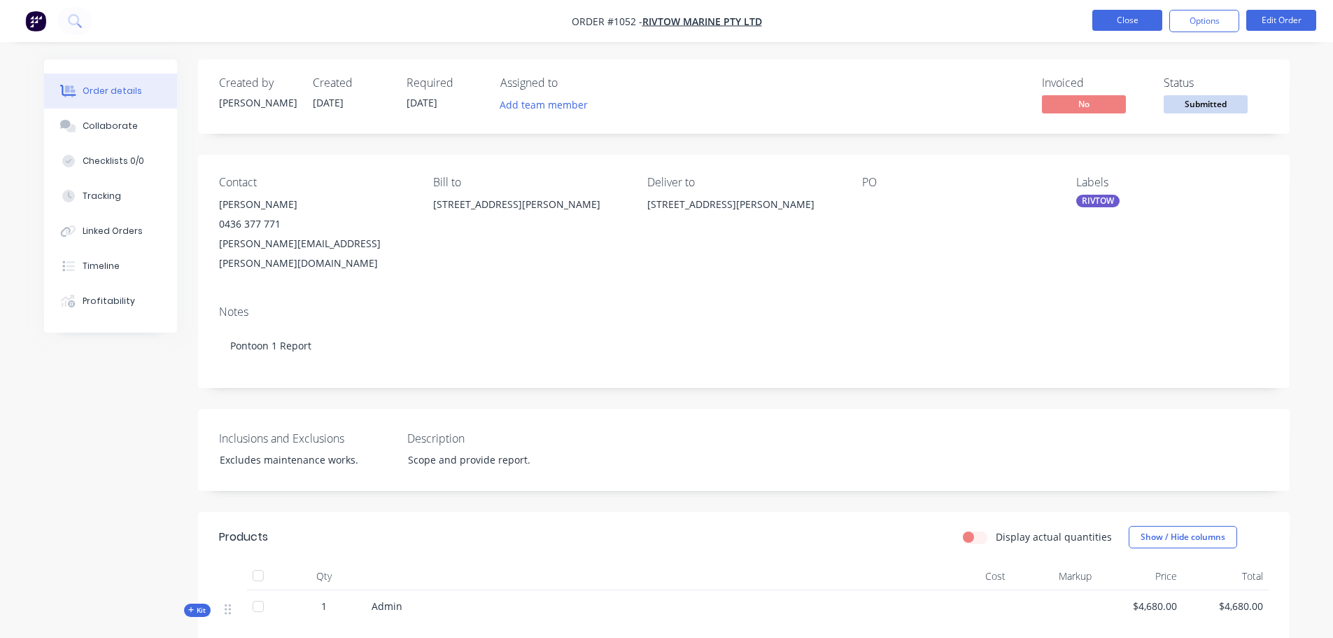
click at [1135, 15] on button "Close" at bounding box center [1128, 20] width 70 height 21
